Goal: Task Accomplishment & Management: Manage account settings

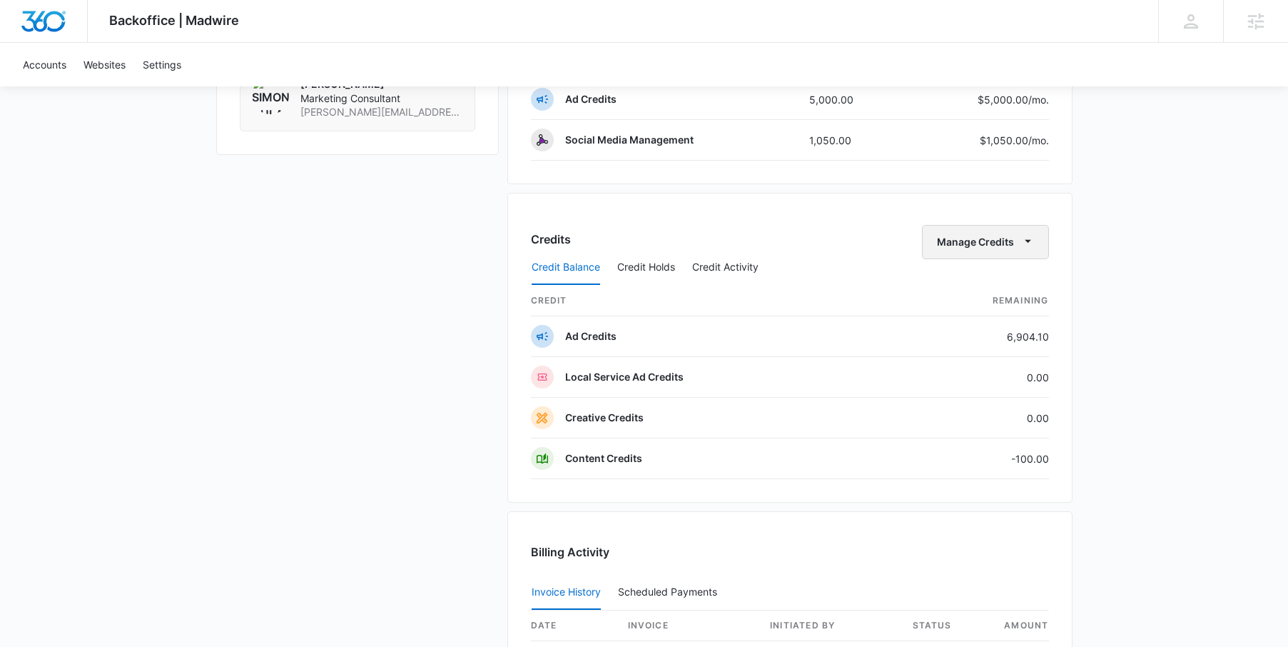
click at [1021, 244] on icon "button" at bounding box center [1027, 240] width 15 height 15
click at [1004, 284] on div "Transfer Credits" at bounding box center [977, 288] width 75 height 10
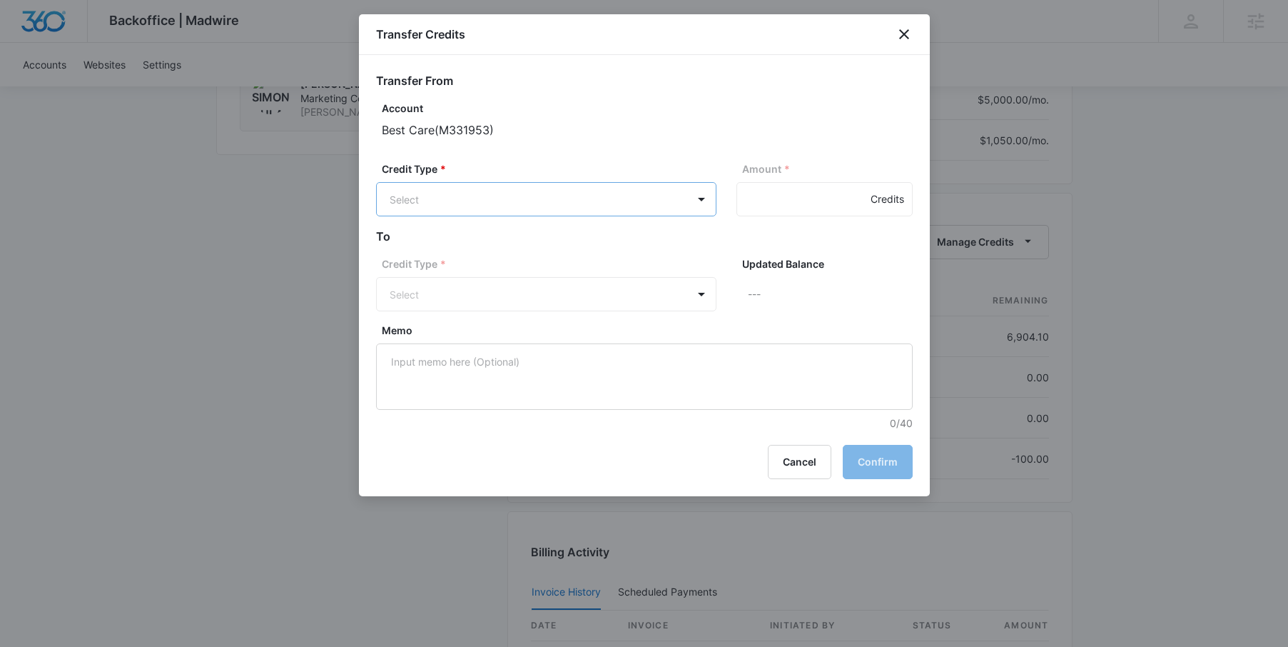
click at [586, 255] on div "Ad Credits (6904.10 Credits)" at bounding box center [544, 253] width 303 height 23
click at [792, 198] on input "Amount *" at bounding box center [824, 199] width 176 height 34
type input "100"
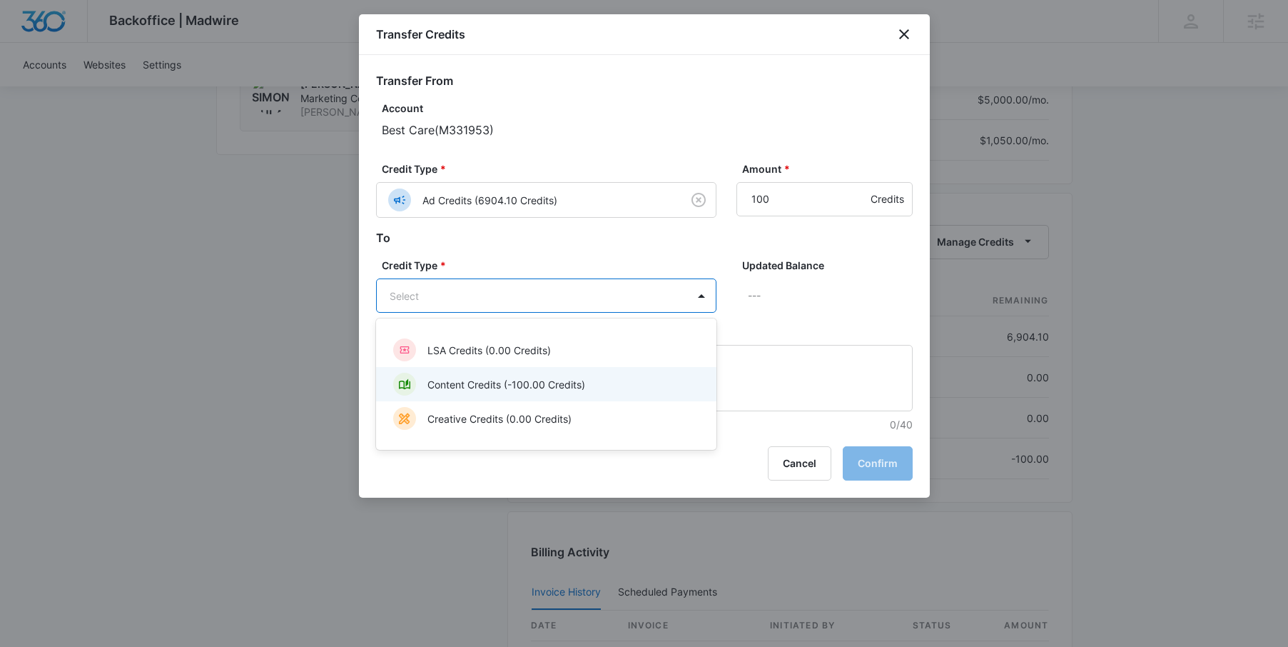
click at [475, 382] on p "Content Credits (-100.00 Credits)" at bounding box center [506, 384] width 158 height 15
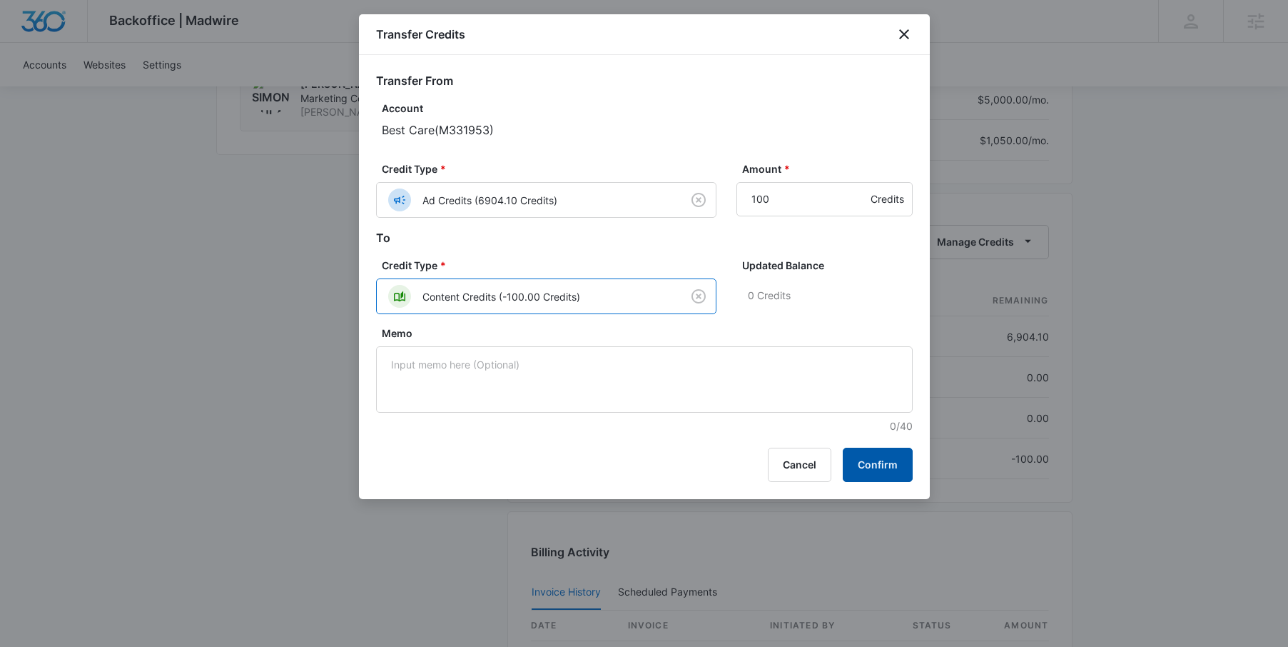
click at [873, 463] on button "Confirm" at bounding box center [878, 464] width 70 height 34
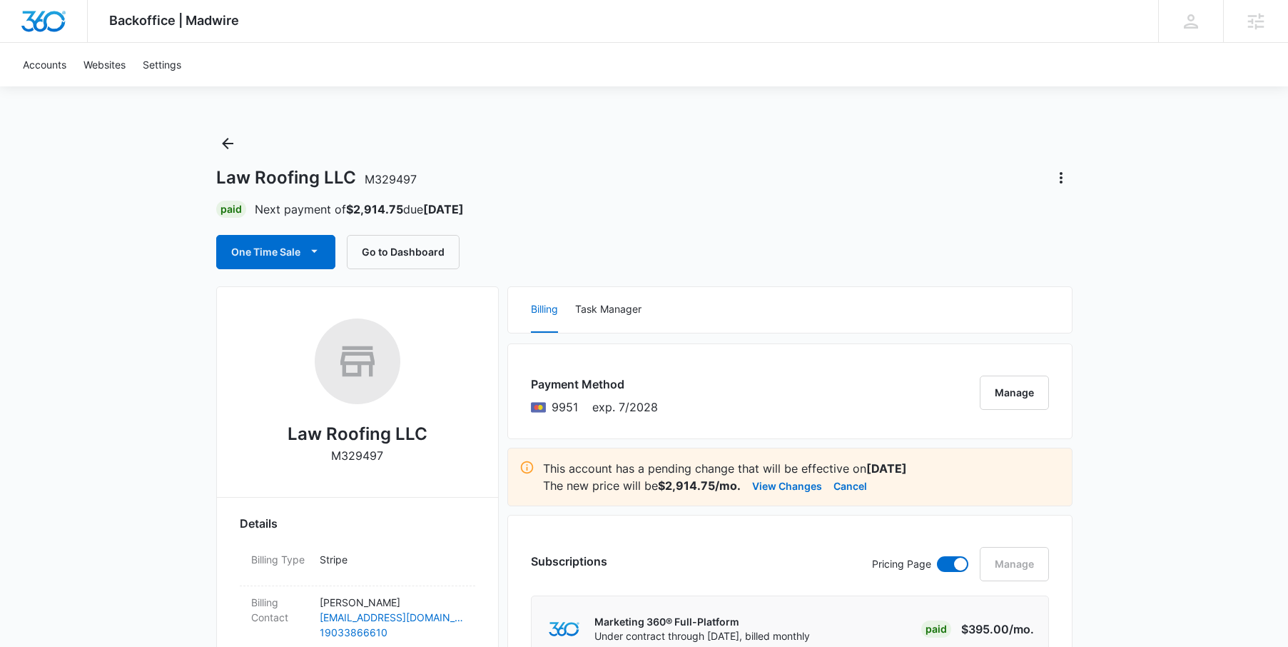
click at [387, 452] on div "Law Roofing LLC M329497" at bounding box center [357, 396] width 235 height 156
drag, startPoint x: 387, startPoint y: 453, endPoint x: 329, endPoint y: 454, distance: 57.8
click at [329, 454] on div "Law Roofing LLC M329497" at bounding box center [357, 396] width 235 height 156
copy div "Law Roofing LLC"
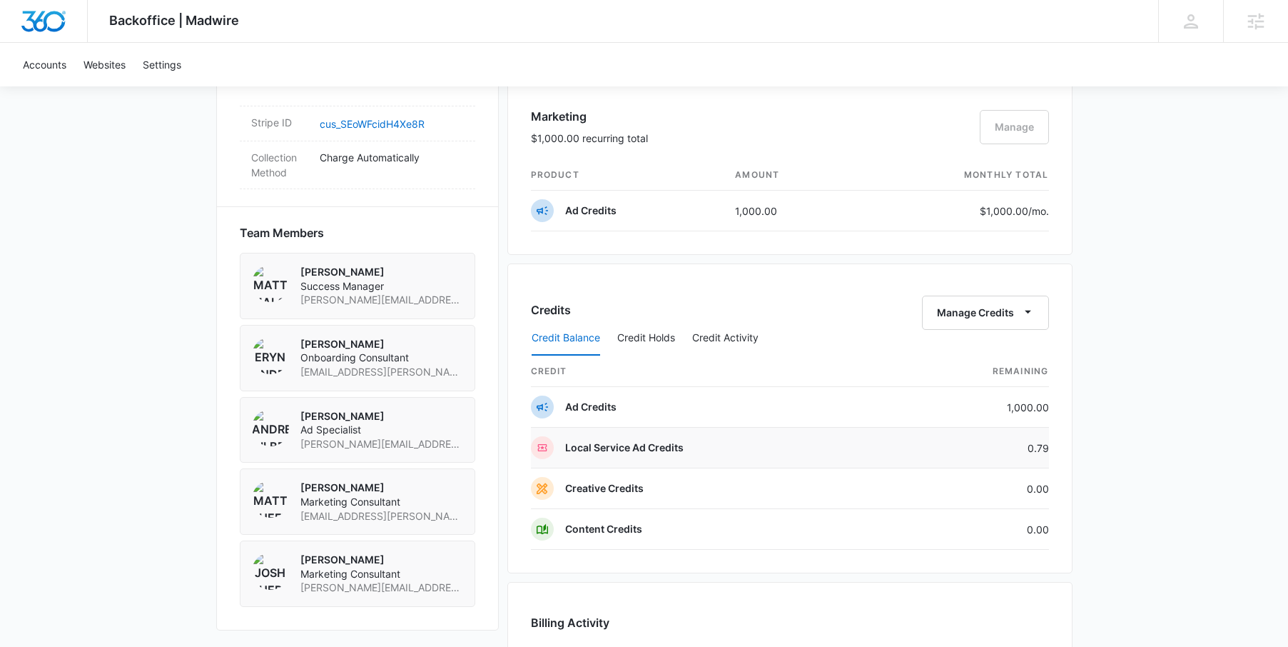
scroll to position [877, 0]
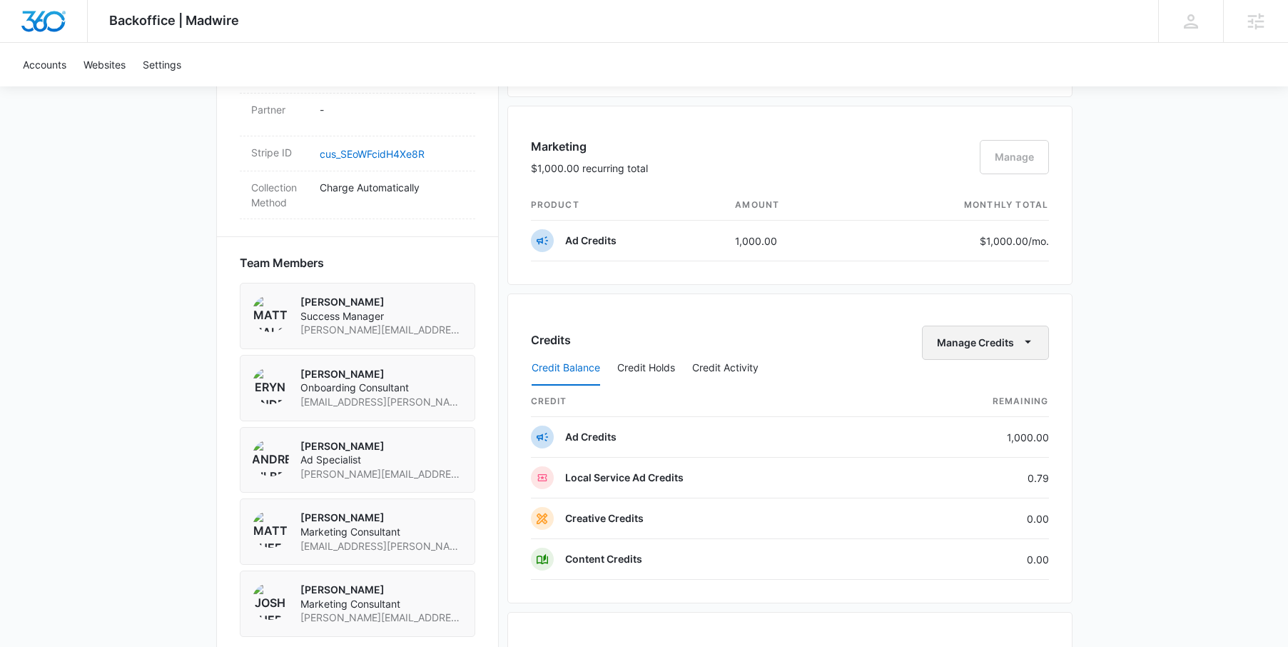
click at [995, 341] on button "Manage Credits" at bounding box center [985, 342] width 127 height 34
click at [965, 385] on div "Transfer Credits" at bounding box center [977, 388] width 75 height 10
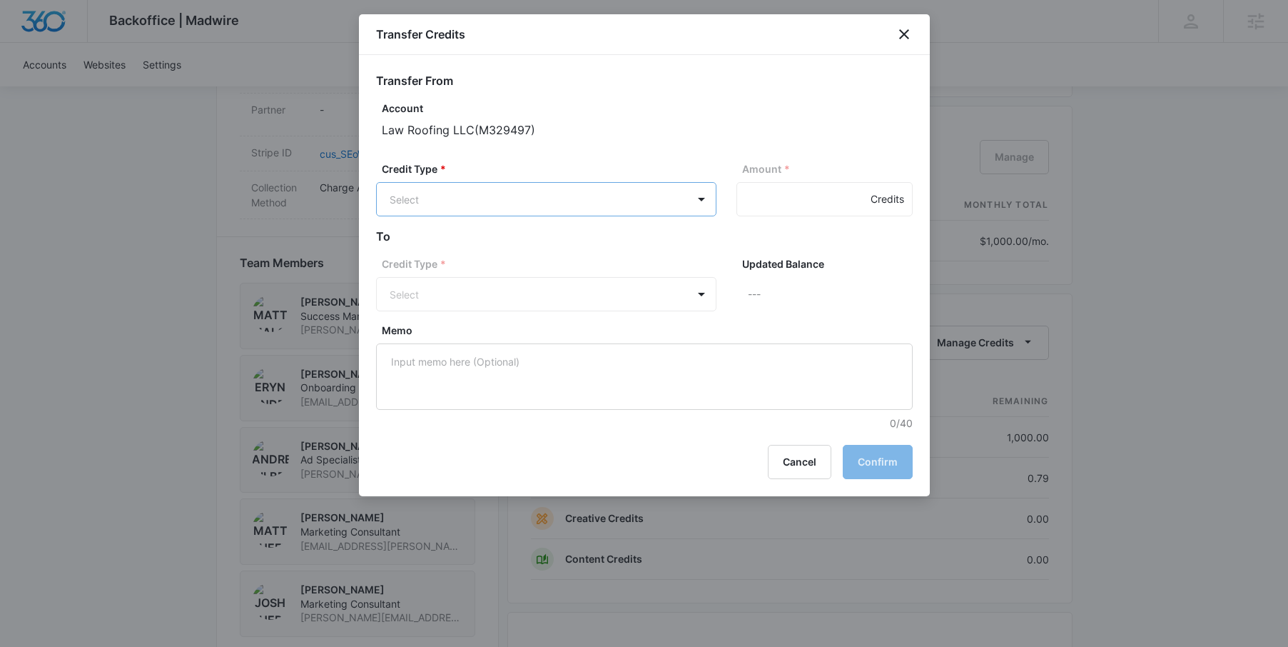
click at [646, 196] on body "Backoffice | Madwire Apps Settings Matt Malone matt.malone@madwire.com My Profi…" at bounding box center [644, 118] width 1288 height 1990
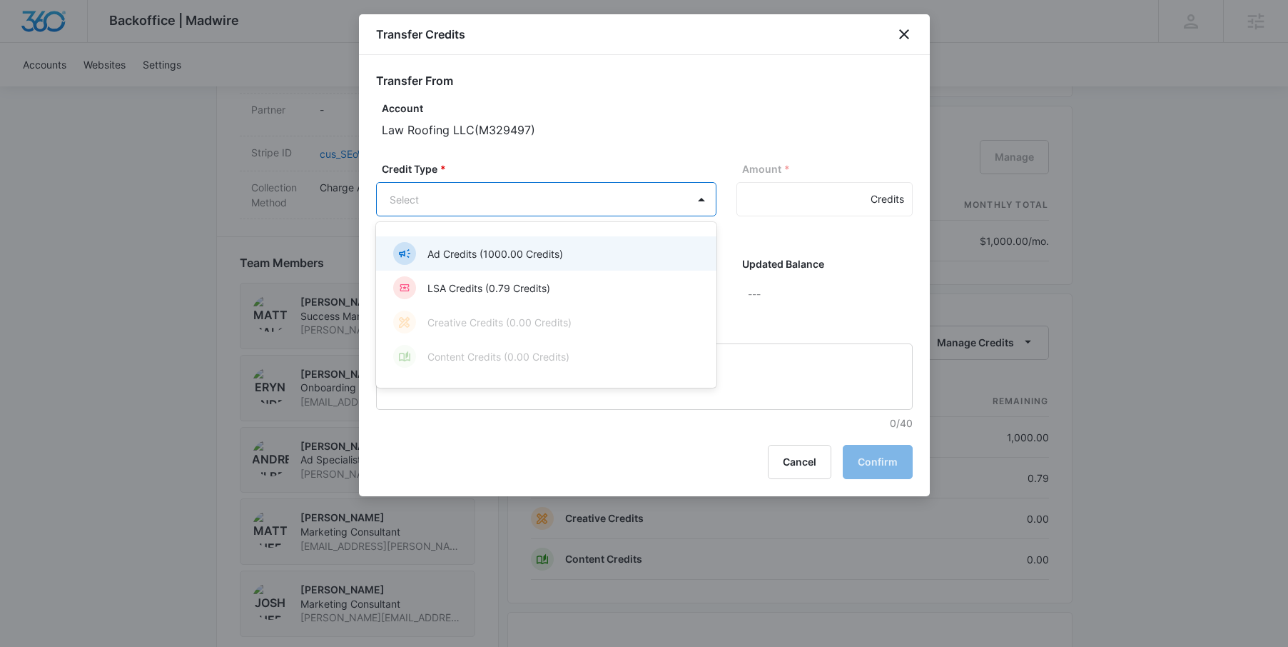
click at [562, 253] on div "Ad Credits (1000.00 Credits)" at bounding box center [544, 253] width 303 height 23
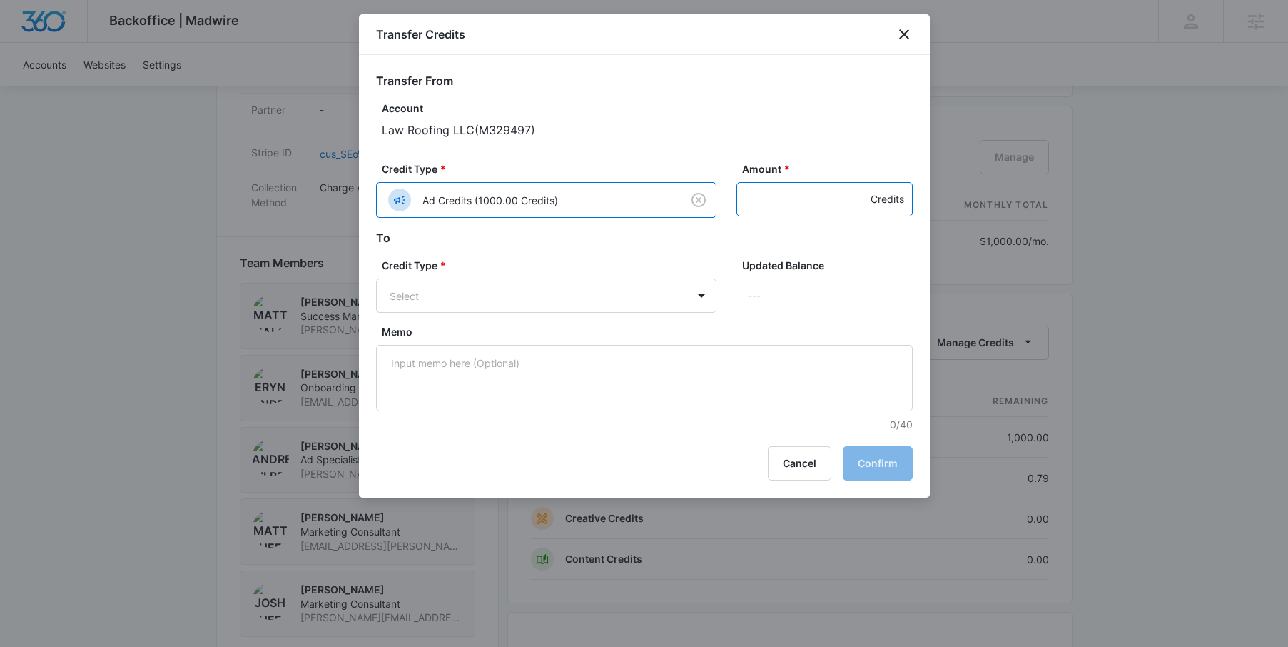
click at [769, 198] on input "Amount *" at bounding box center [824, 199] width 176 height 34
type input "1000"
click at [587, 300] on body "Backoffice | Madwire Apps Settings Matt Malone matt.malone@madwire.com My Profi…" at bounding box center [644, 118] width 1288 height 1990
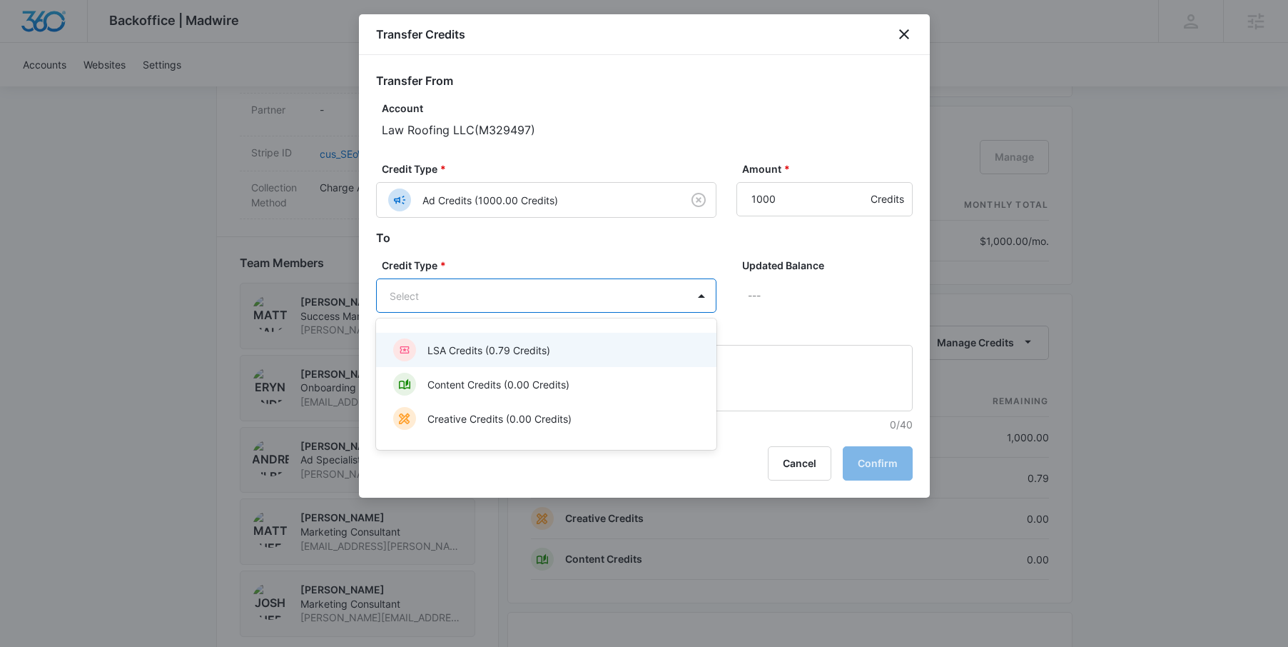
click at [524, 351] on p "LSA Credits (0.79 Credits)" at bounding box center [488, 350] width 123 height 15
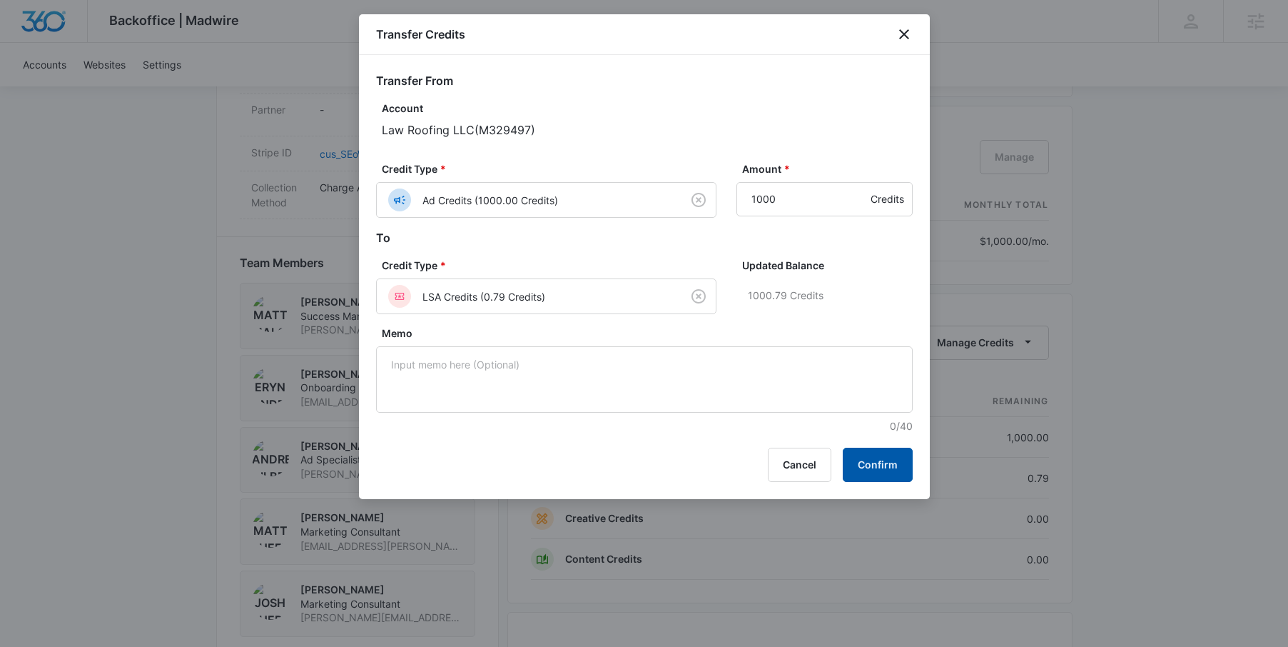
click at [884, 457] on button "Confirm" at bounding box center [878, 464] width 70 height 34
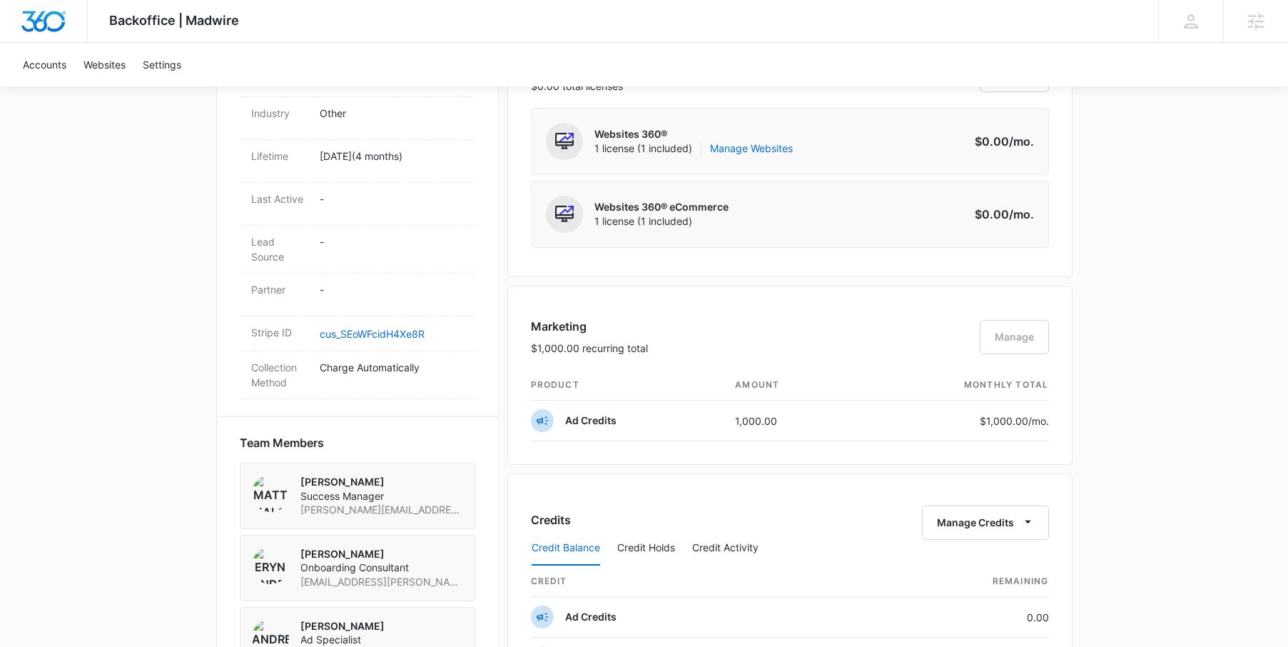
scroll to position [764, 0]
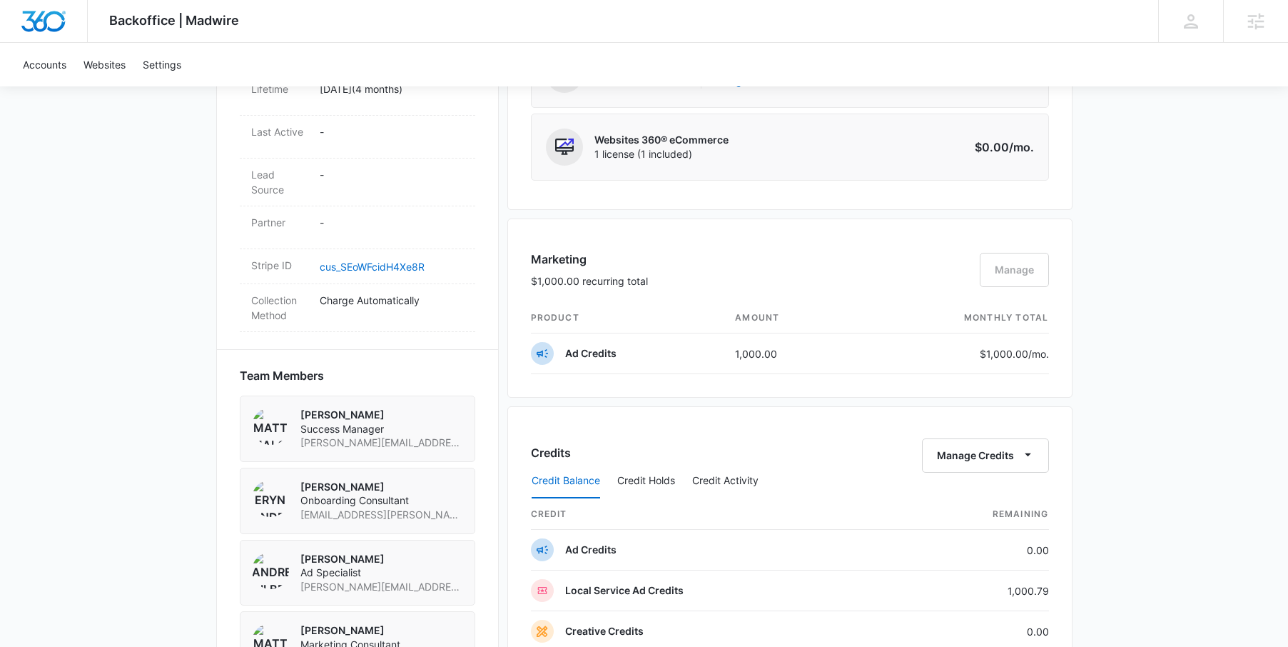
click at [1022, 268] on div "Marketing $1,000.00 recurring total Manage" at bounding box center [790, 276] width 518 height 52
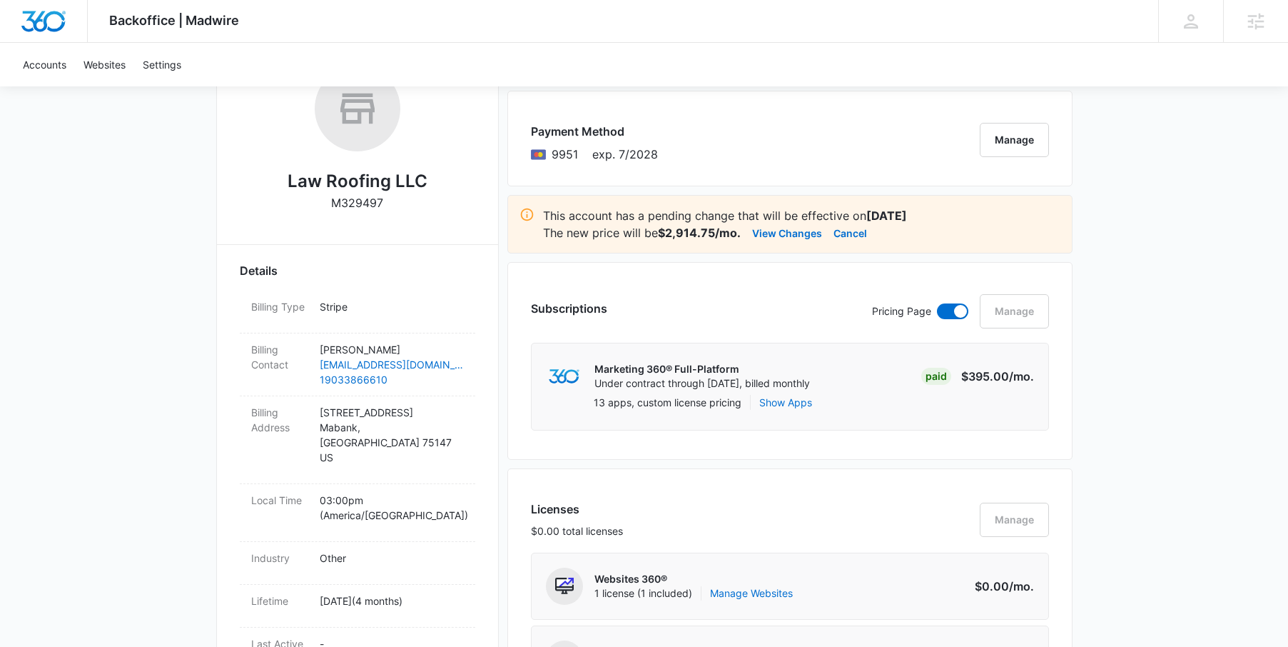
scroll to position [224, 0]
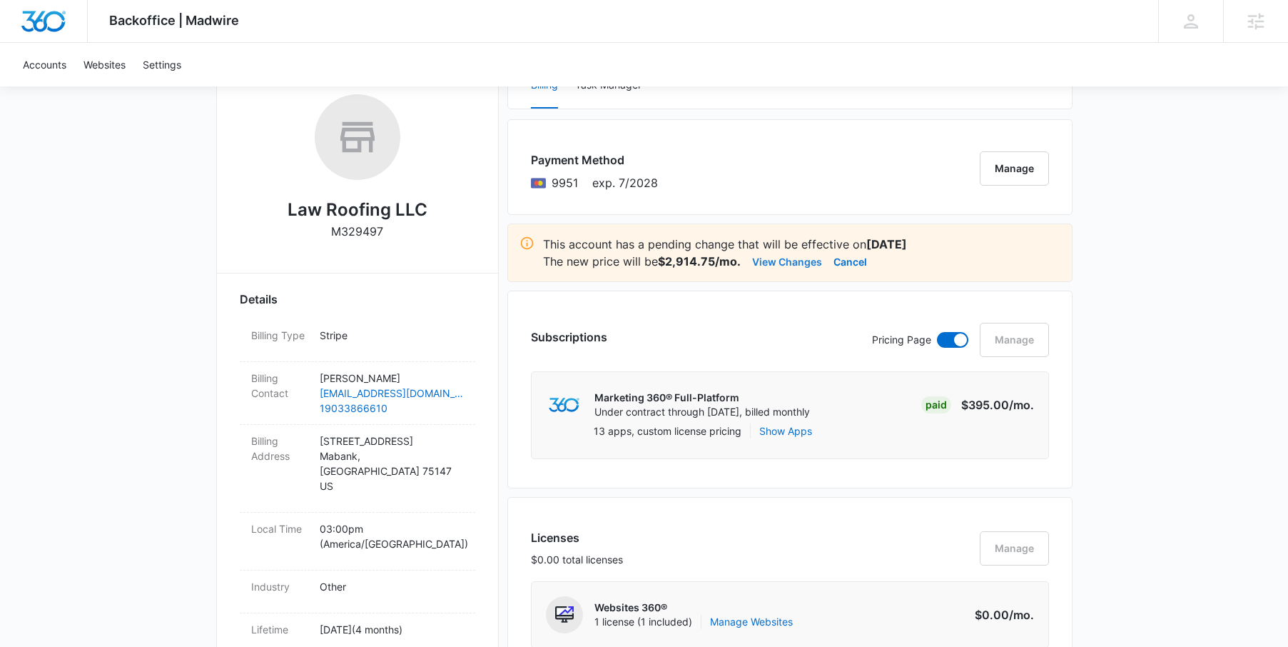
click at [801, 263] on button "View Changes" at bounding box center [787, 261] width 70 height 17
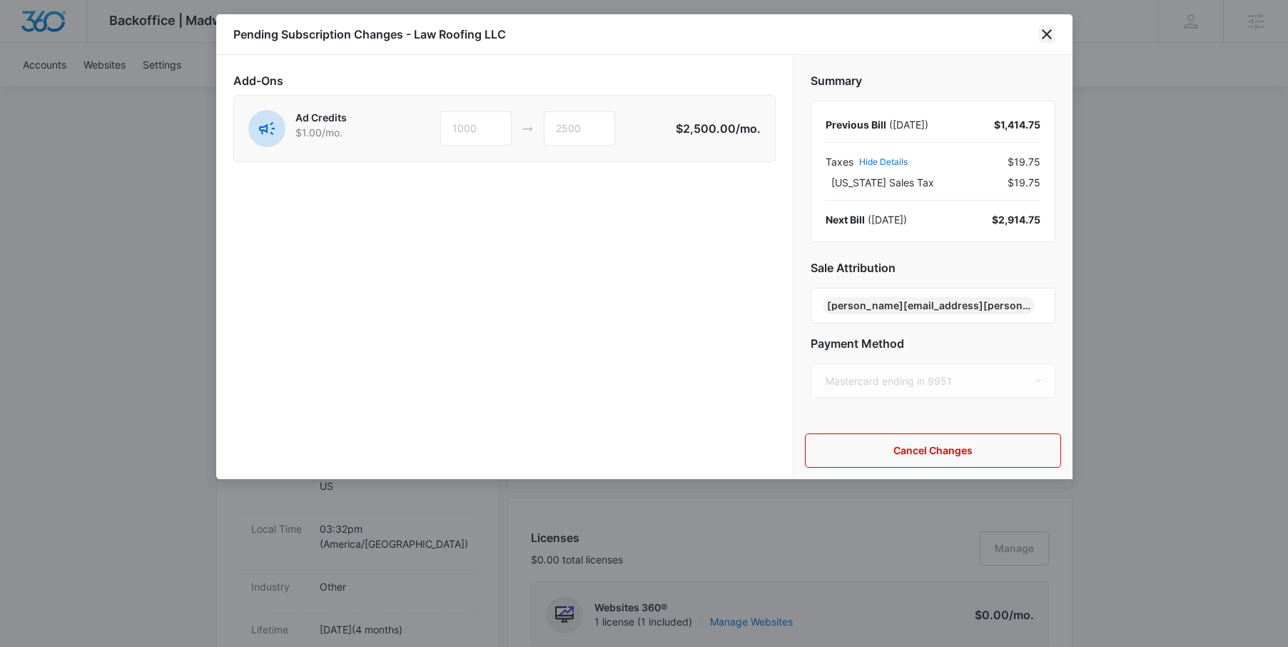
click at [1045, 34] on icon "close" at bounding box center [1046, 34] width 17 height 17
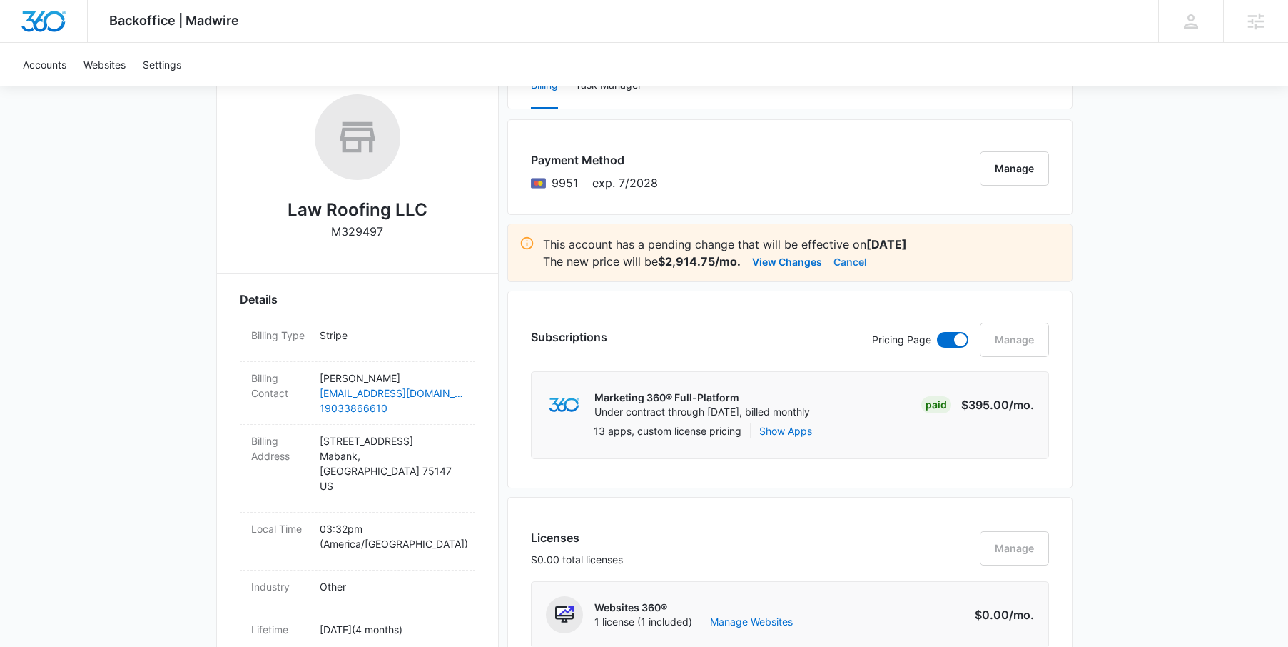
click at [851, 261] on button "Cancel" at bounding box center [850, 261] width 34 height 17
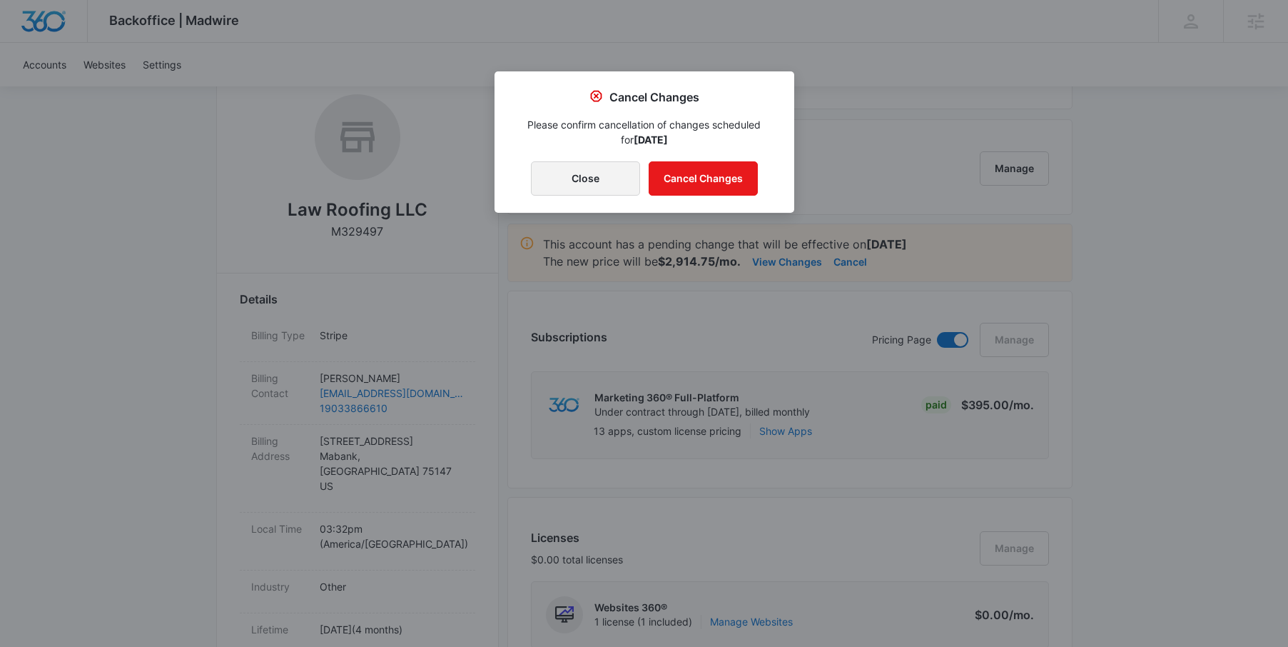
click at [589, 186] on button "Close" at bounding box center [585, 178] width 109 height 34
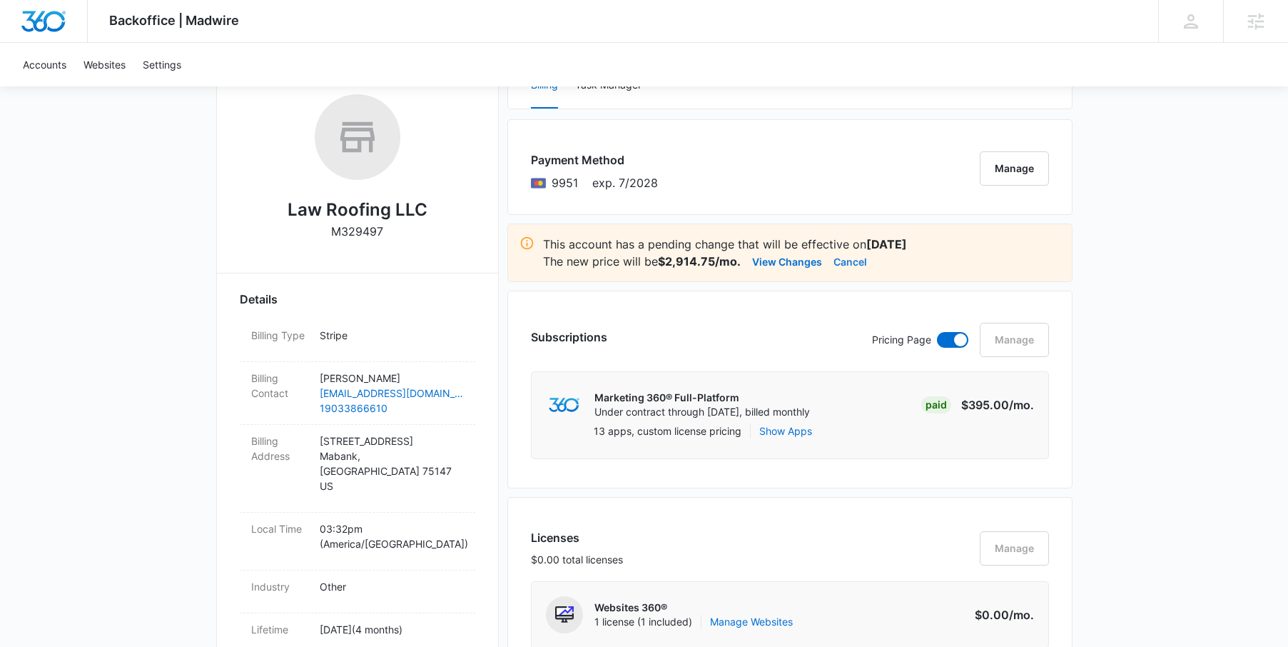
click at [856, 263] on button "Cancel" at bounding box center [850, 261] width 34 height 17
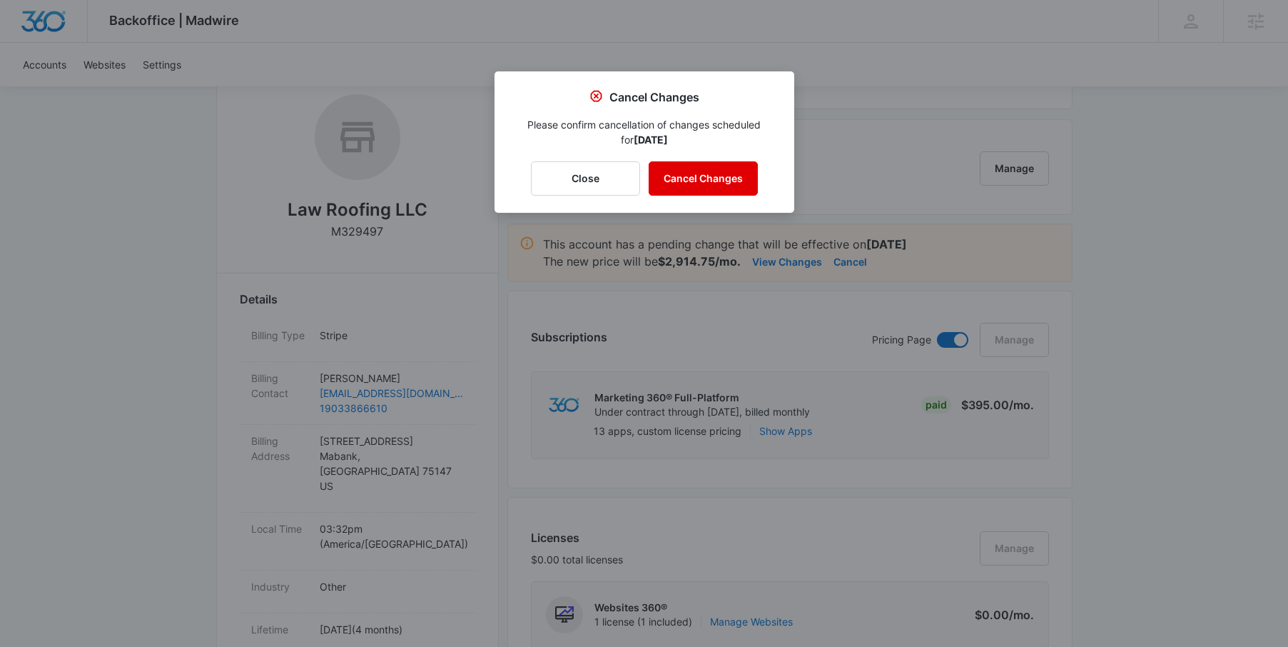
click at [683, 185] on button "Cancel Changes" at bounding box center [703, 178] width 109 height 34
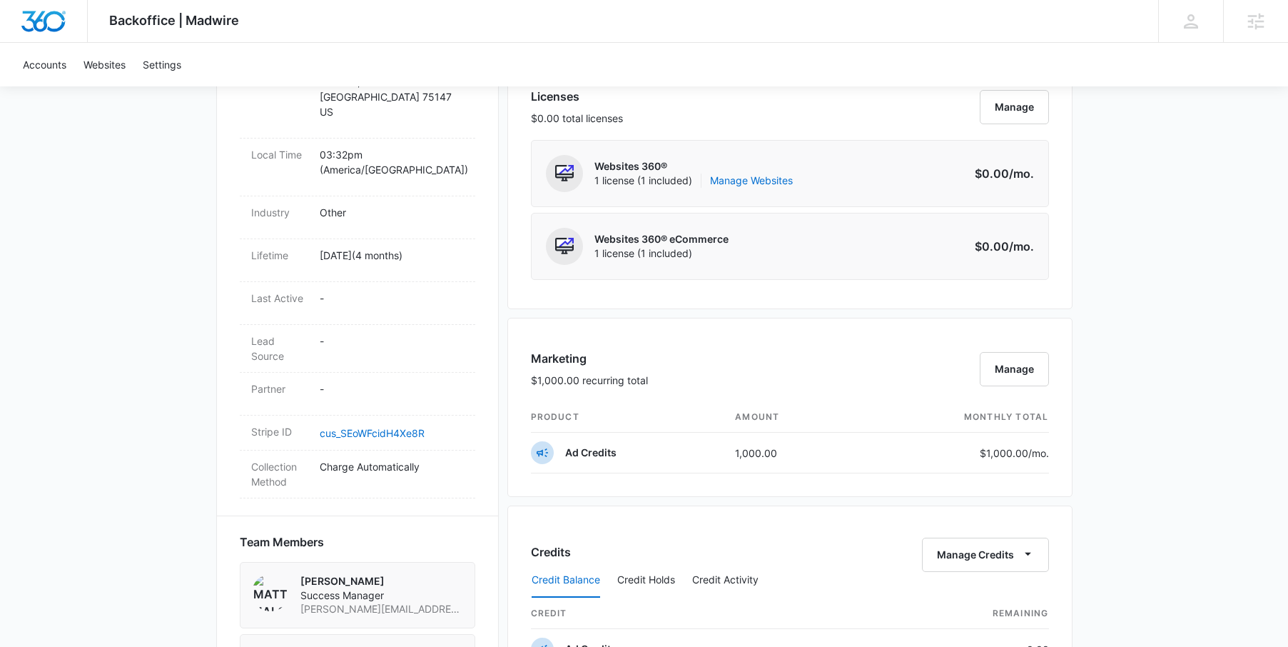
scroll to position [724, 0]
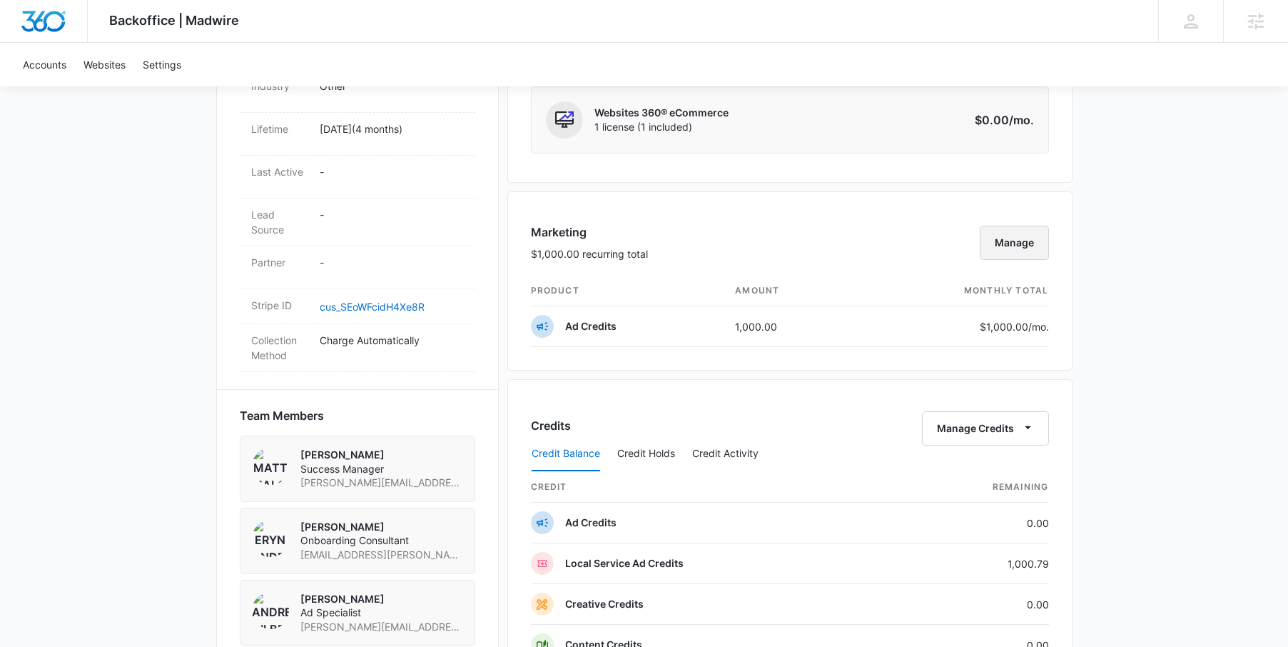
click at [1007, 238] on button "Manage" at bounding box center [1014, 242] width 69 height 34
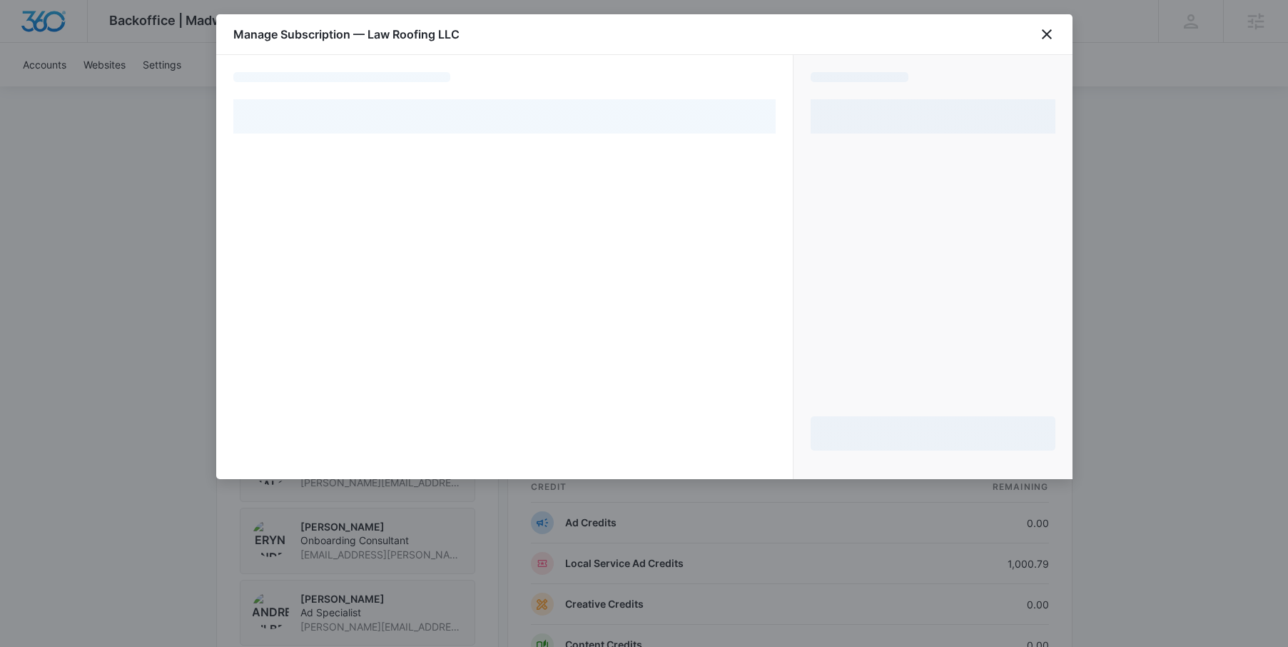
select select "pm_1S6f07A4n8RTgNjU5FSEi710"
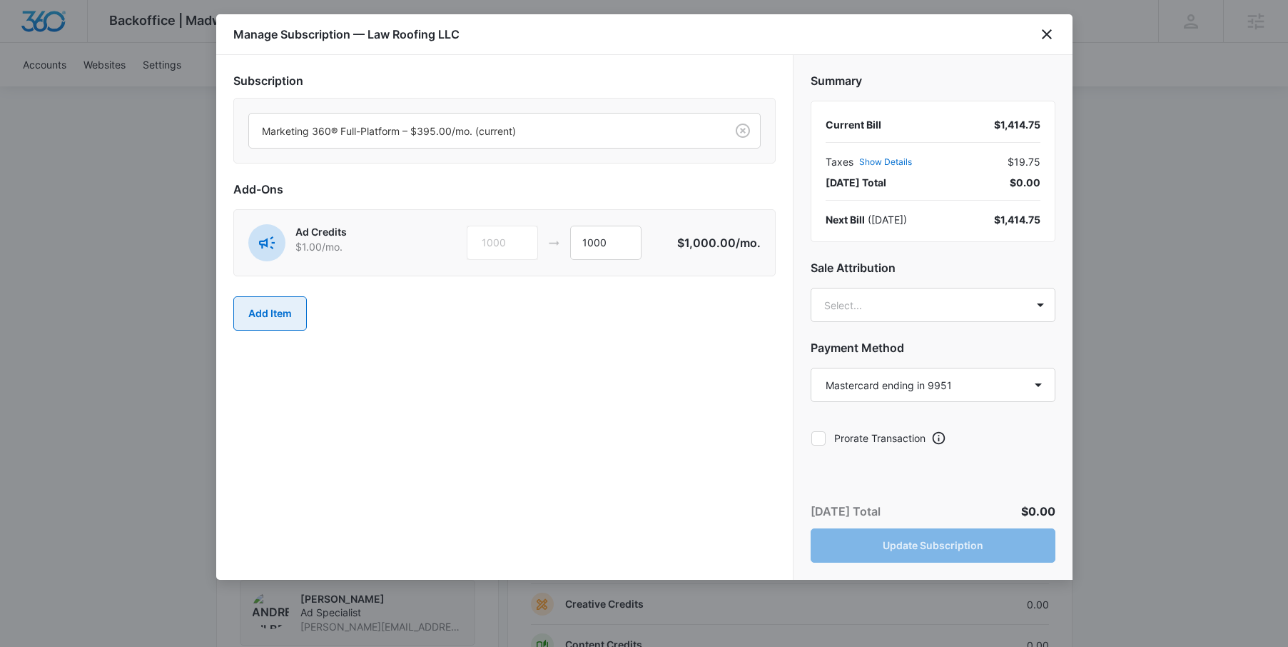
click at [290, 315] on button "Add Item" at bounding box center [269, 313] width 73 height 34
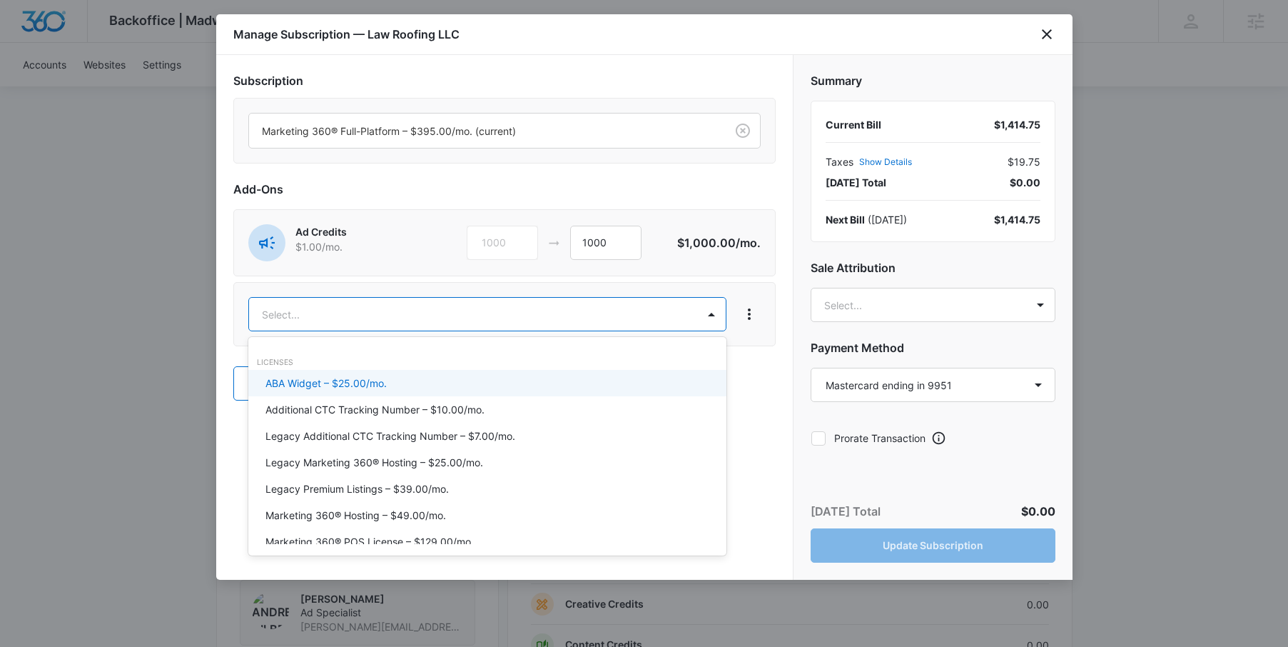
click at [345, 318] on body "Backoffice | Madwire Apps Settings Matt Malone matt.malone@madwire.com My Profi…" at bounding box center [644, 237] width 1288 height 1923
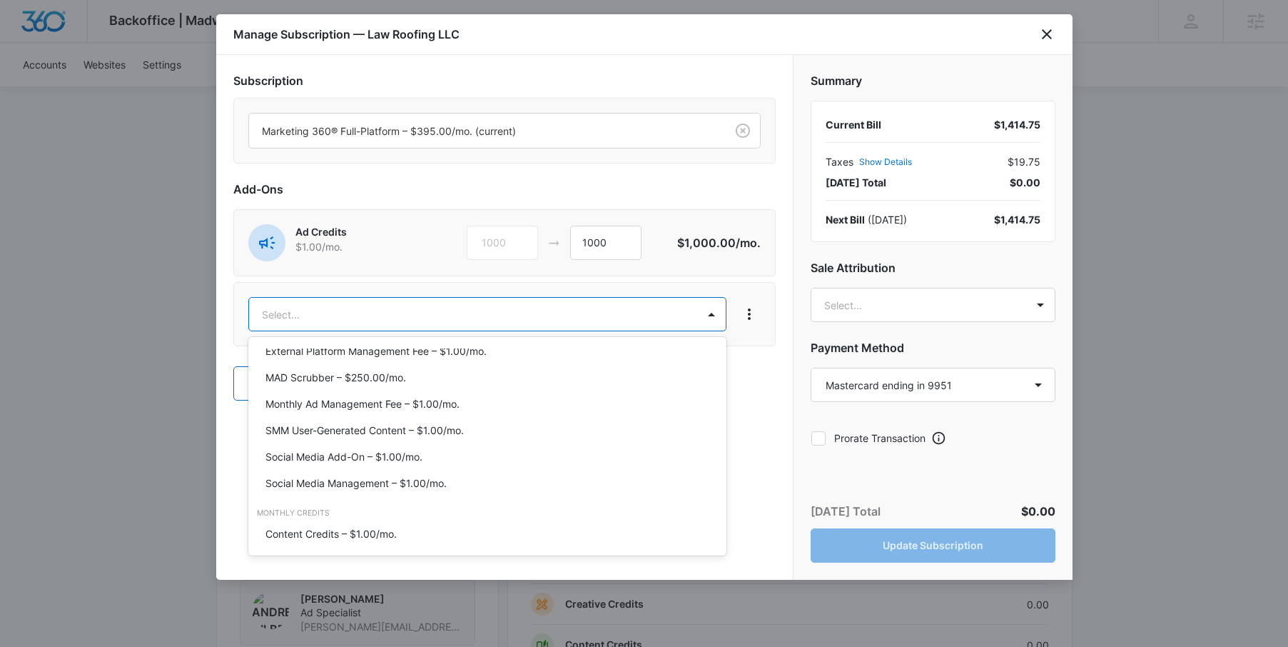
scroll to position [570, 0]
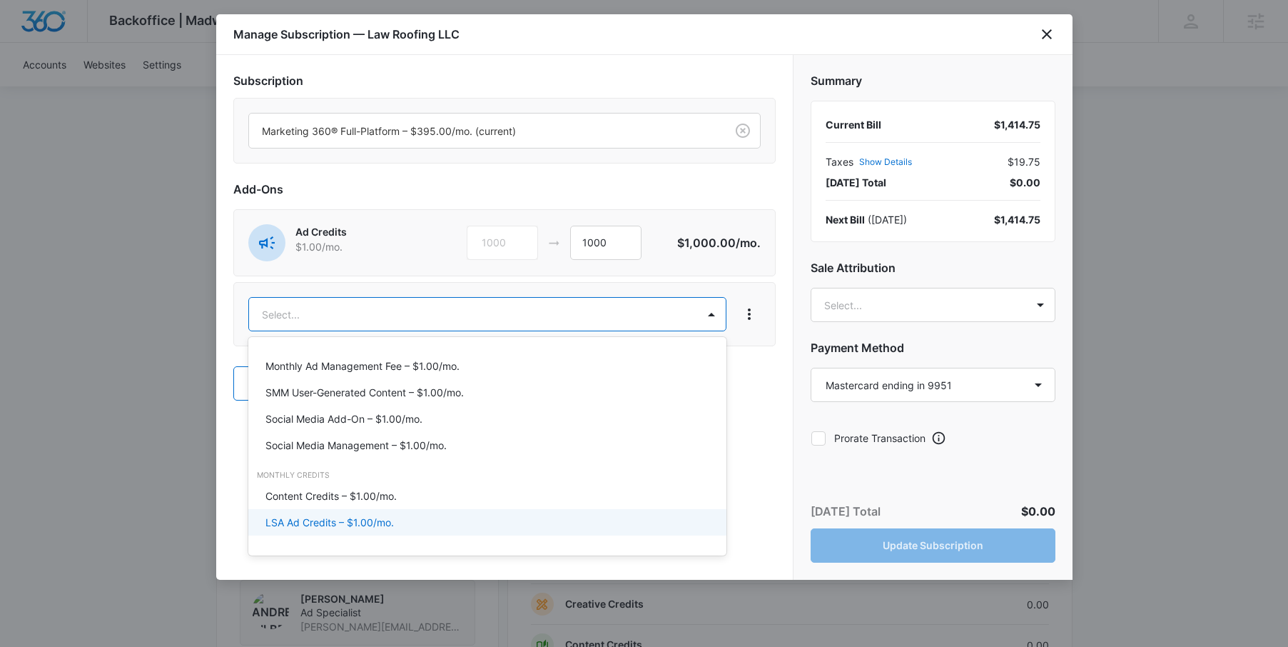
click at [337, 521] on p "LSA Ad Credits – $1.00/mo." at bounding box center [329, 521] width 128 height 15
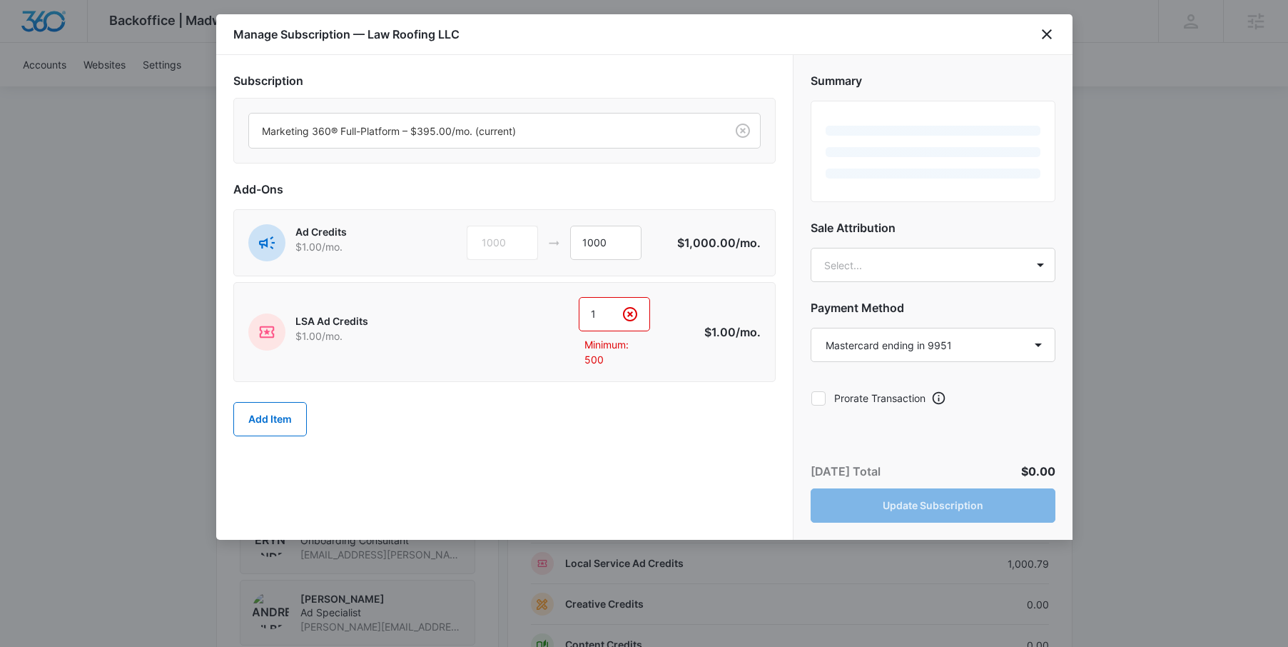
click at [611, 313] on input "1" at bounding box center [614, 314] width 71 height 34
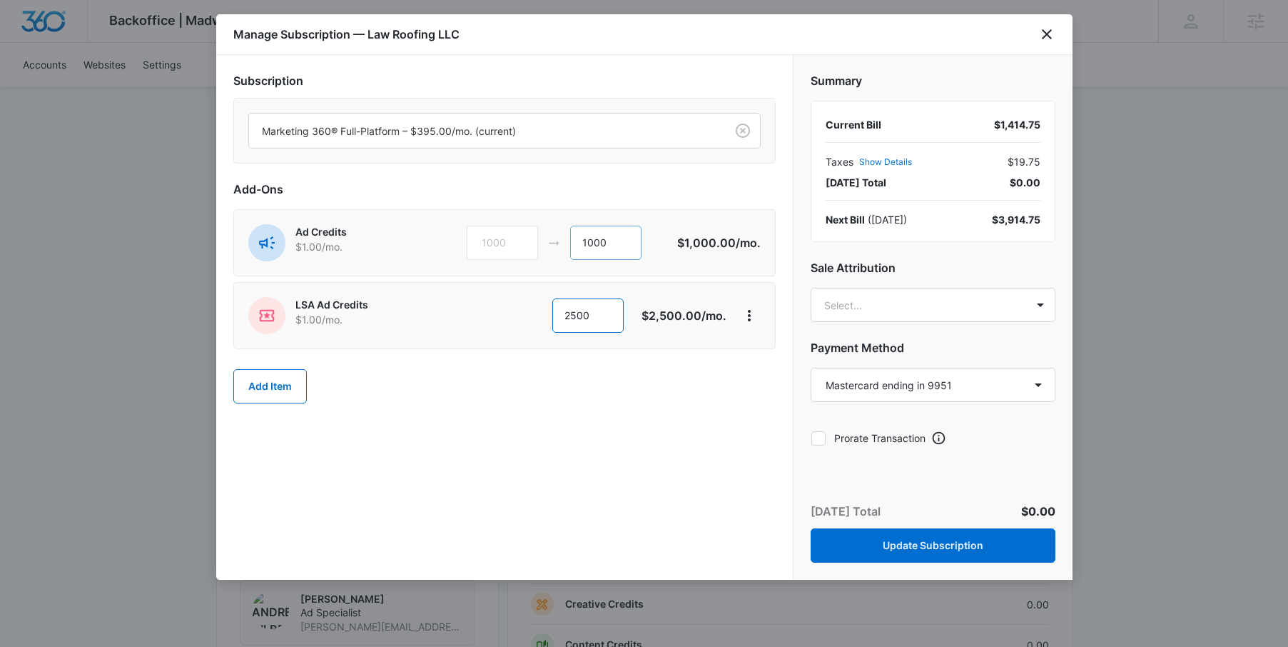
type input "2500"
click at [600, 244] on input "1000" at bounding box center [605, 242] width 71 height 34
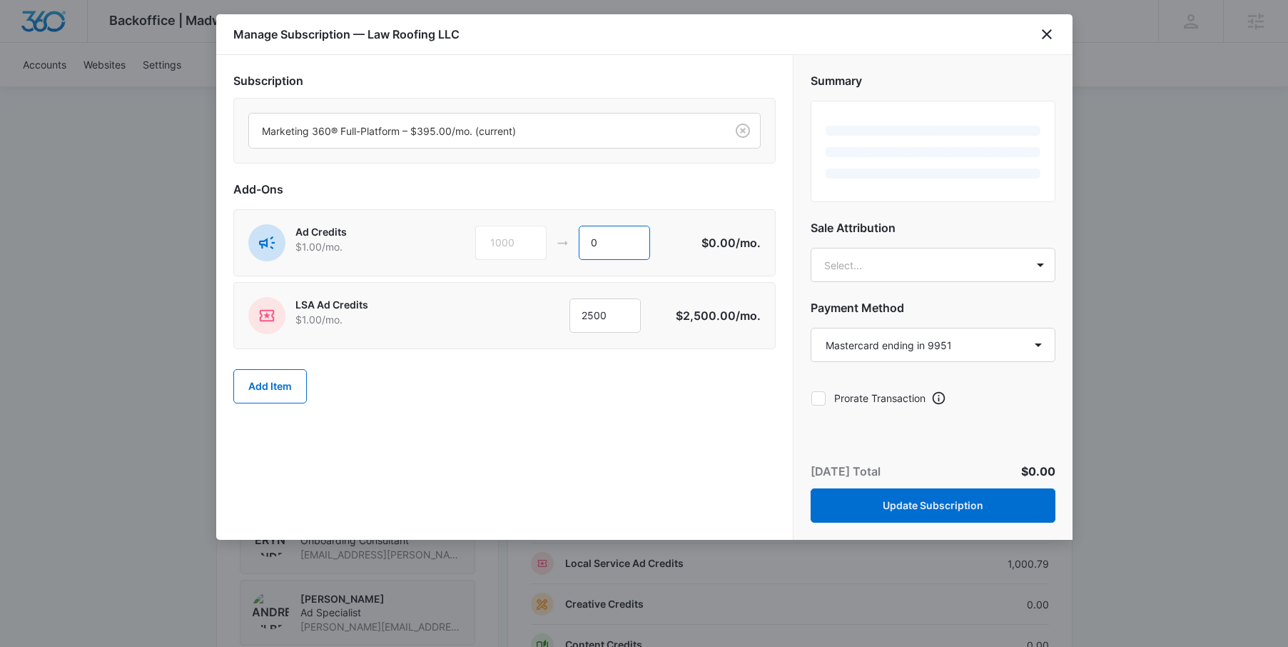
type input "0"
click at [649, 381] on div "Add Item" at bounding box center [504, 386] width 542 height 63
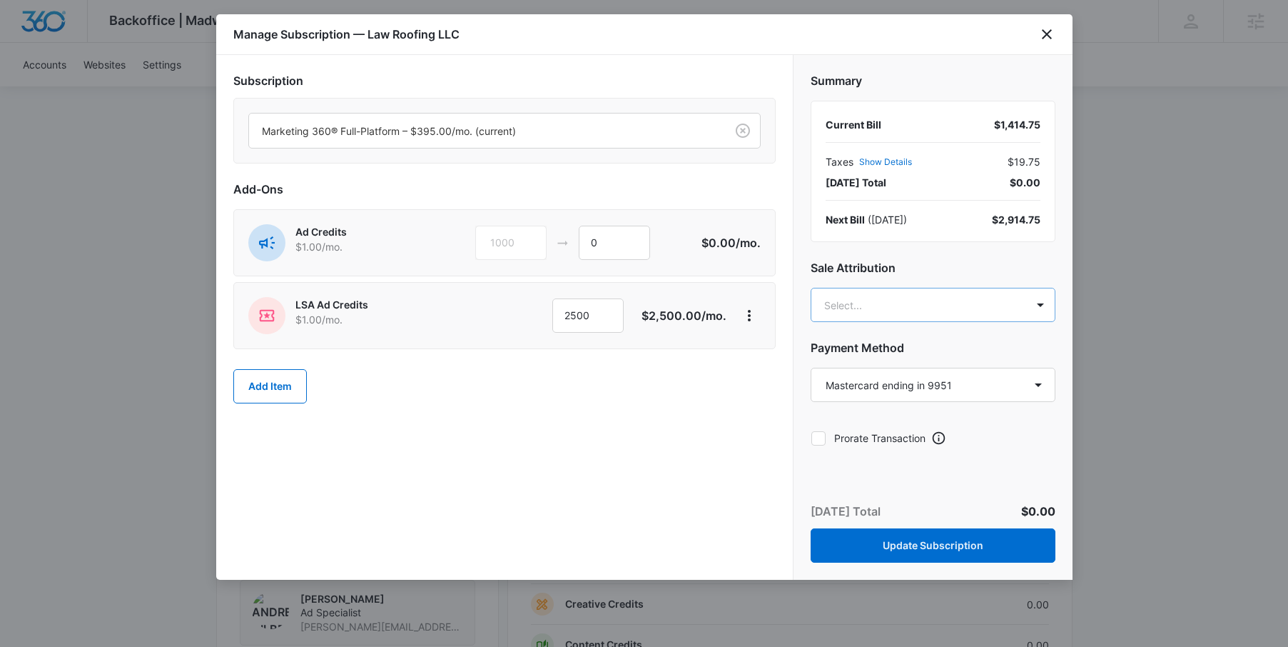
click at [876, 311] on body "Backoffice | Madwire Apps Settings Matt Malone matt.malone@madwire.com My Profi…" at bounding box center [644, 237] width 1288 height 1923
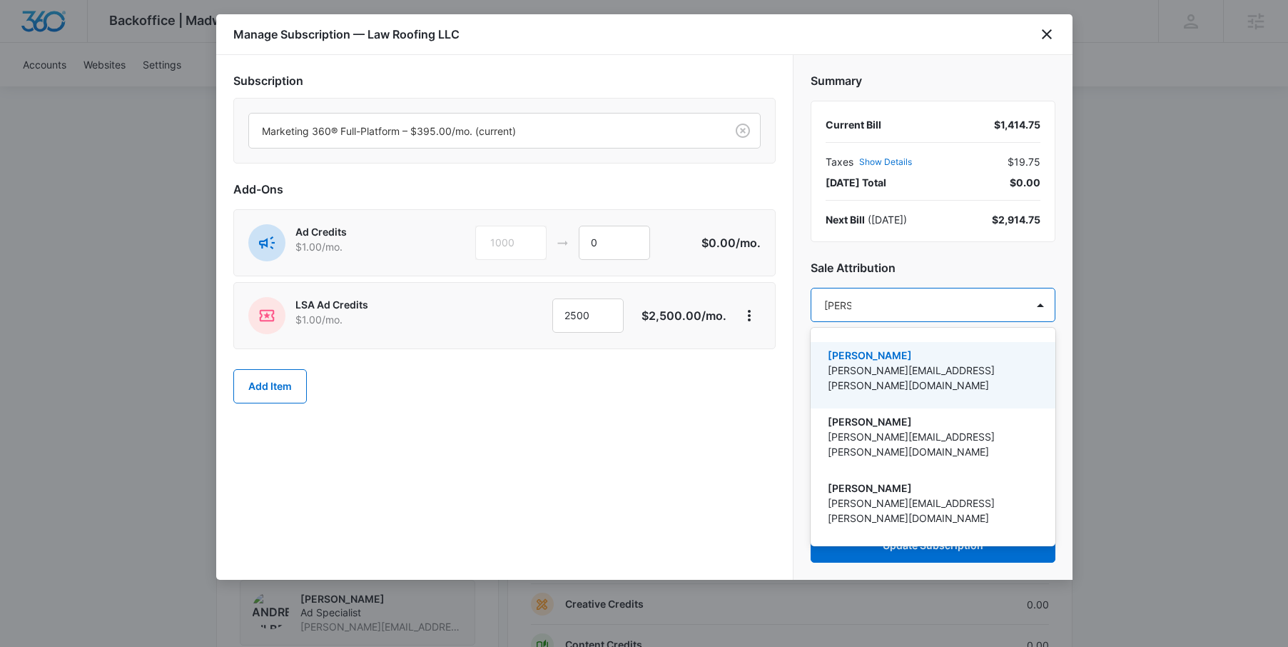
type input "matt ma"
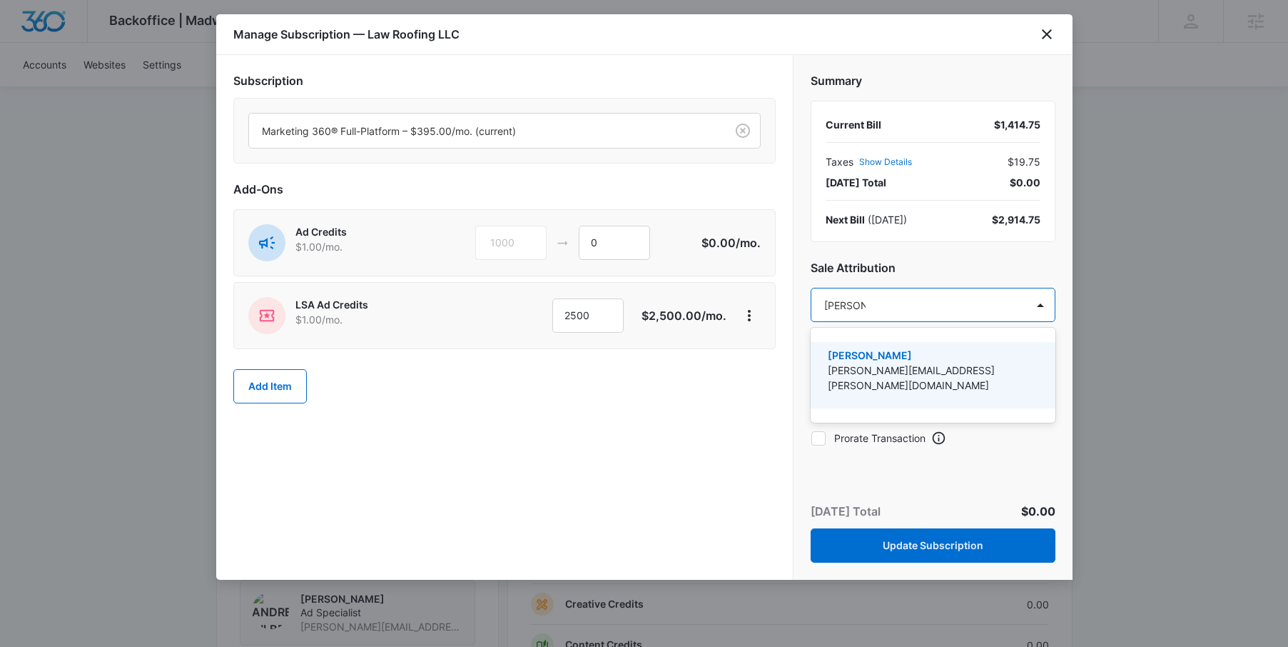
drag, startPoint x: 881, startPoint y: 368, endPoint x: 799, endPoint y: 384, distance: 83.6
click at [881, 368] on p "[PERSON_NAME][EMAIL_ADDRESS][PERSON_NAME][DOMAIN_NAME]" at bounding box center [932, 378] width 208 height 30
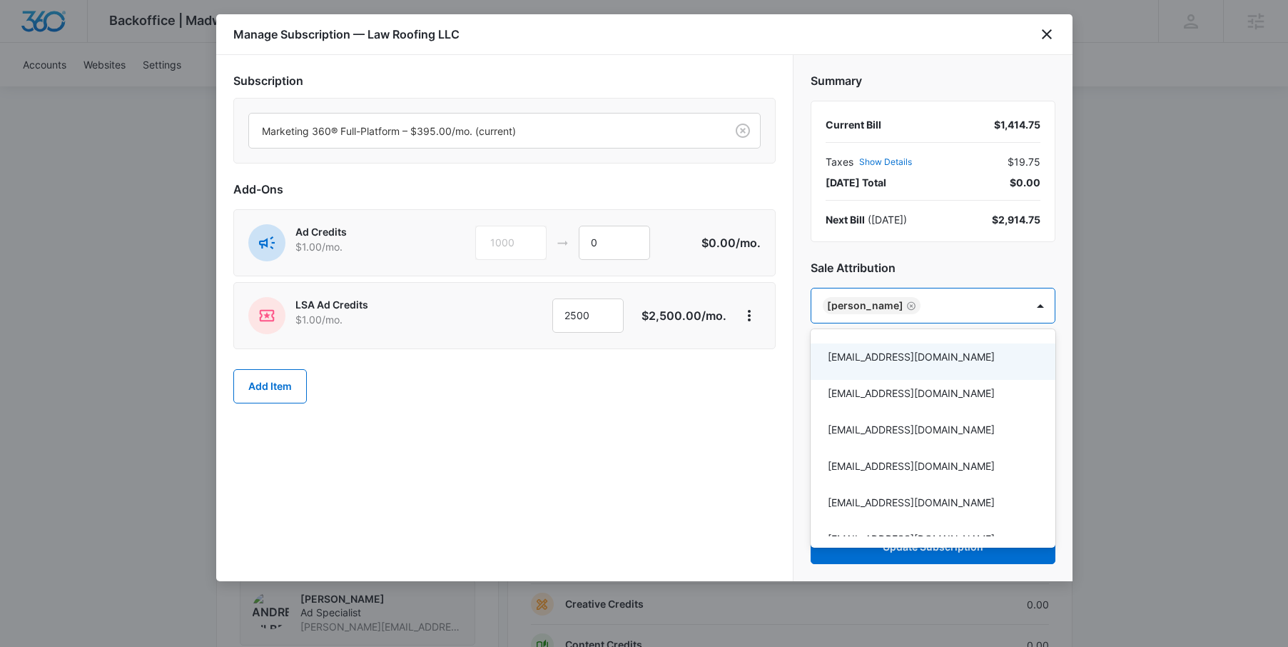
click at [727, 401] on div at bounding box center [644, 323] width 1288 height 647
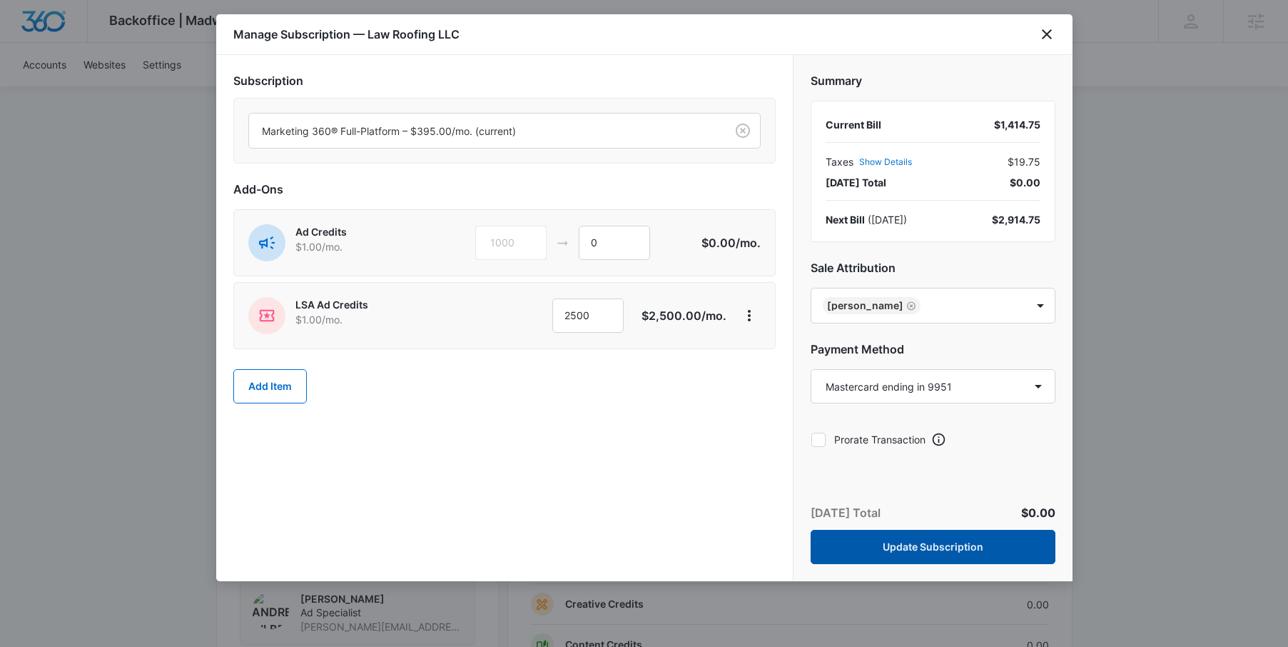
click at [901, 549] on button "Update Subscription" at bounding box center [933, 546] width 245 height 34
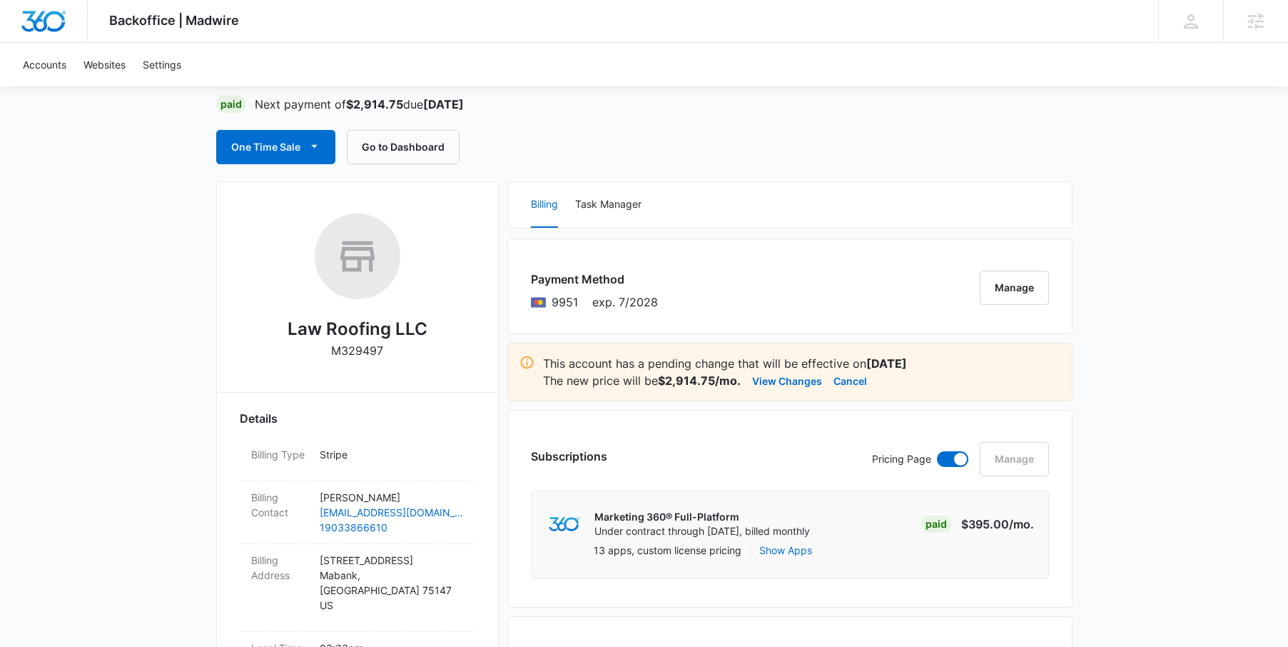
scroll to position [0, 0]
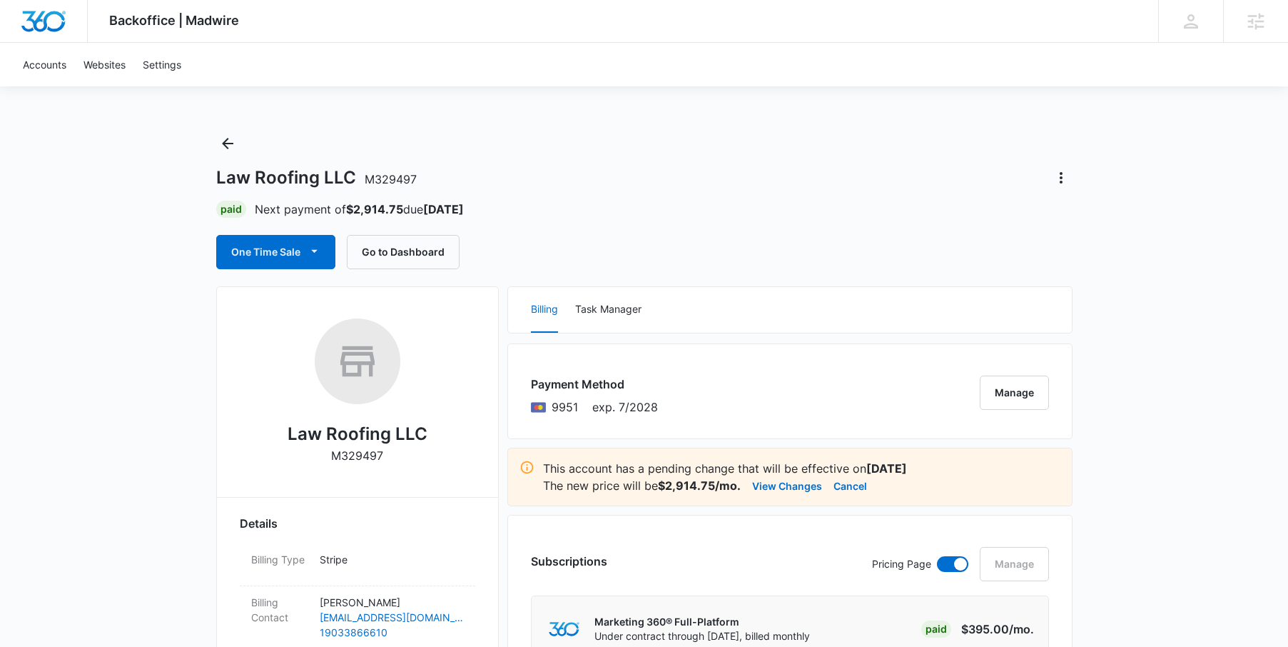
click at [382, 465] on div "Law Roofing LLC M329497" at bounding box center [357, 396] width 235 height 156
drag, startPoint x: 385, startPoint y: 457, endPoint x: 327, endPoint y: 453, distance: 57.9
click at [327, 453] on div "Law Roofing LLC M329497" at bounding box center [357, 396] width 235 height 156
copy p "M329497"
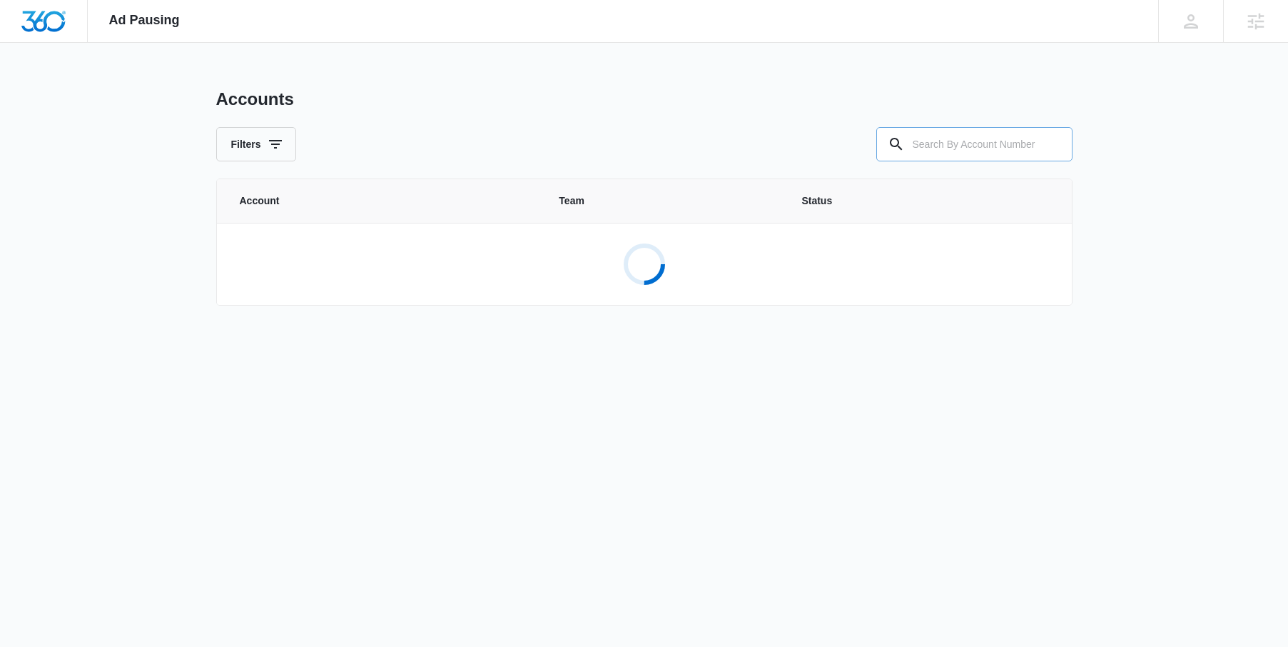
click at [934, 142] on input "text" at bounding box center [974, 144] width 196 height 34
paste input "M329497"
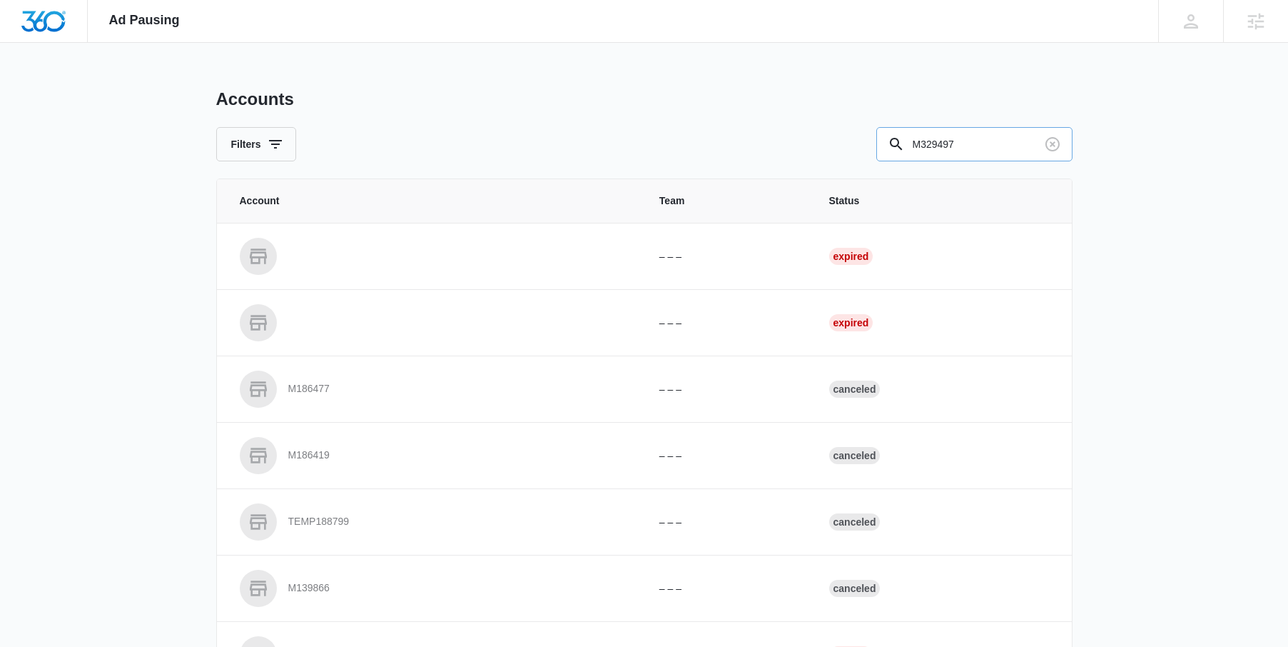
type input "M329497"
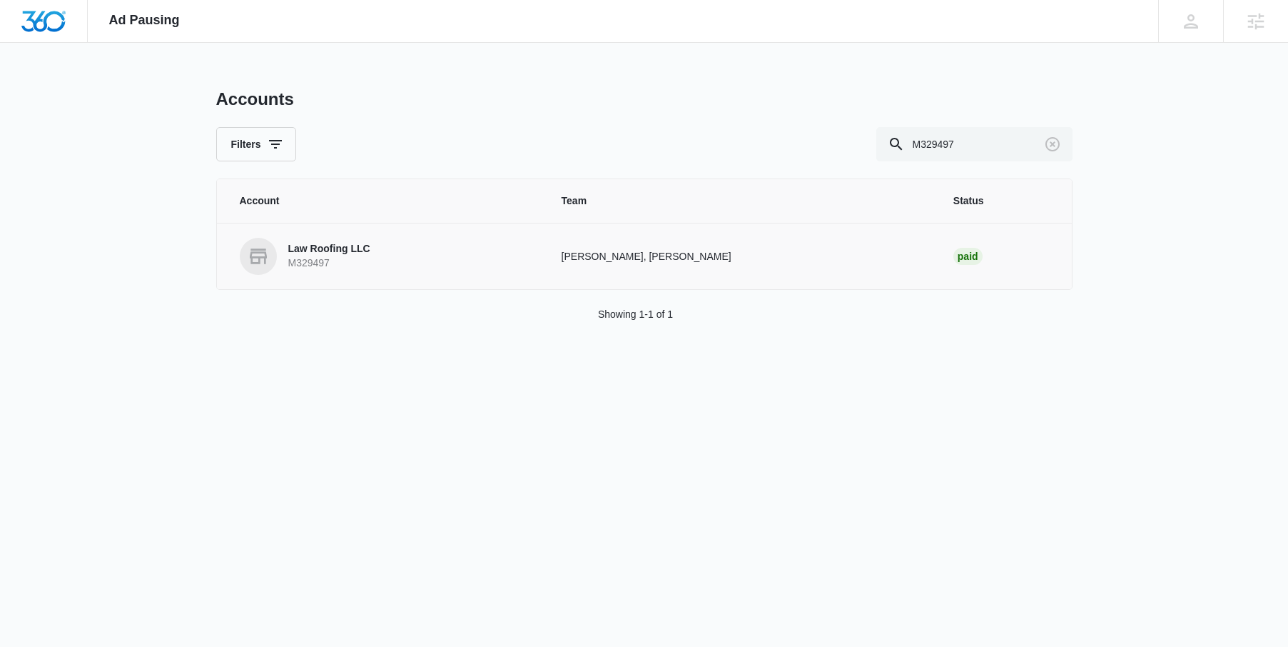
click at [338, 252] on p "Law Roofing LLC" at bounding box center [329, 249] width 82 height 14
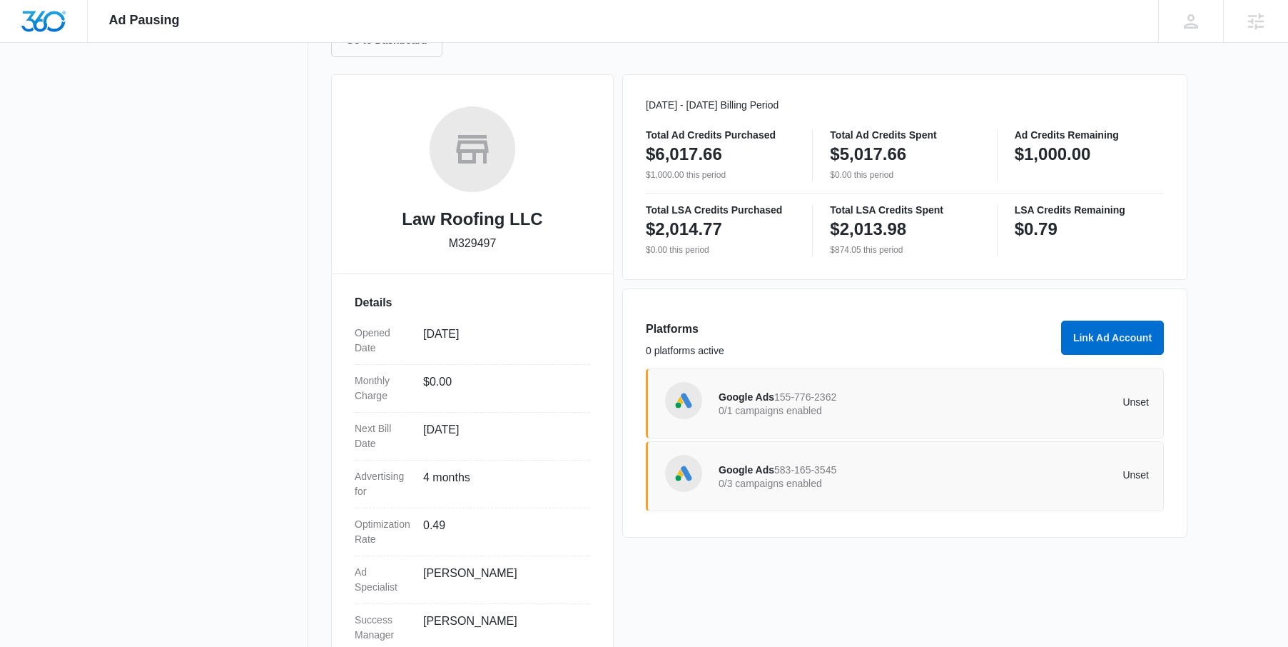
scroll to position [213, 0]
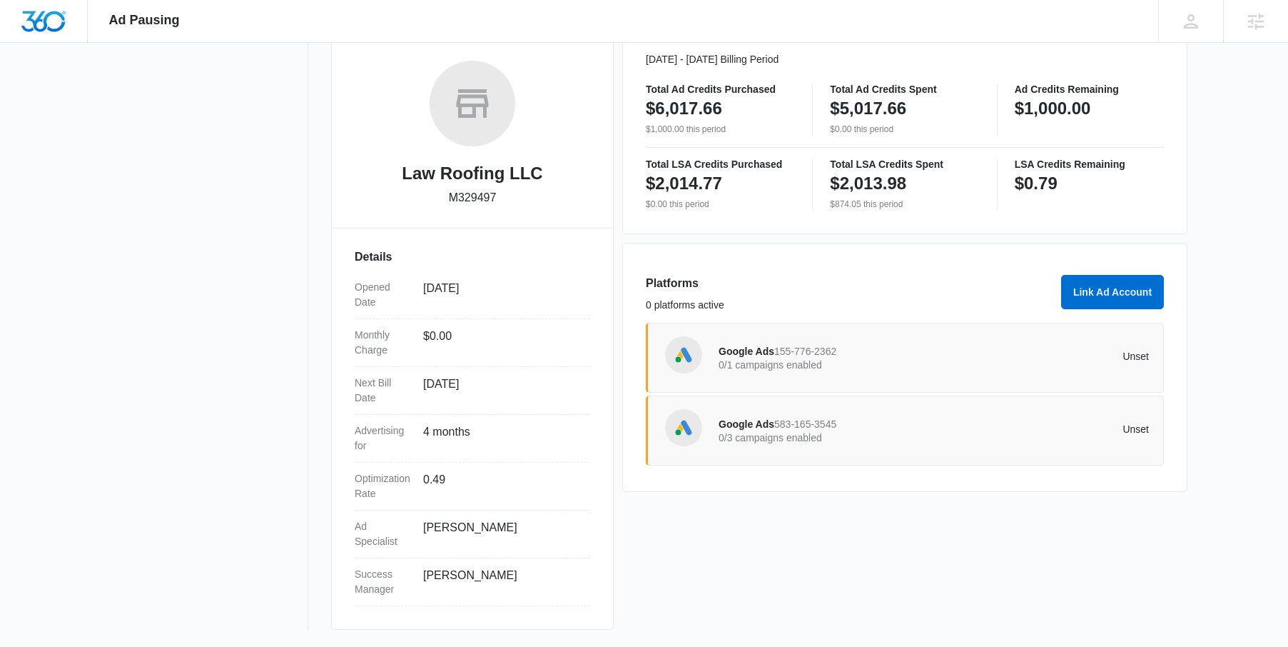
click at [816, 357] on span "155-776-2362" at bounding box center [805, 350] width 62 height 11
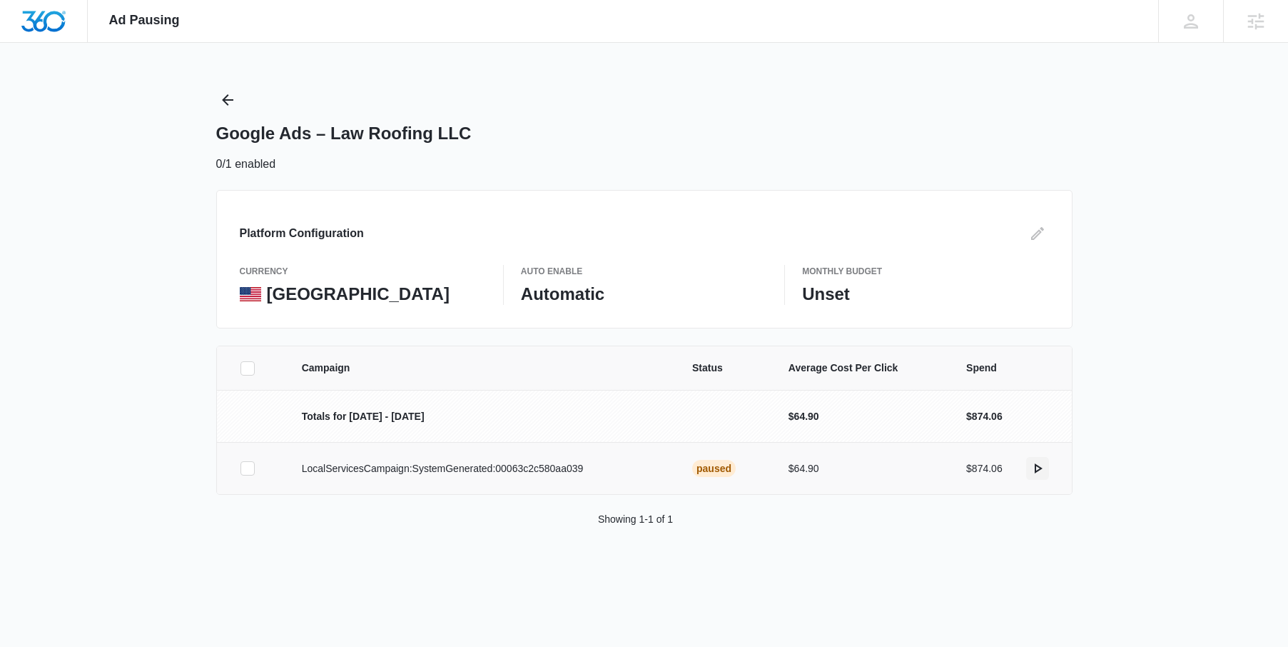
click at [1035, 463] on icon "actions.activate" at bounding box center [1037, 468] width 17 height 17
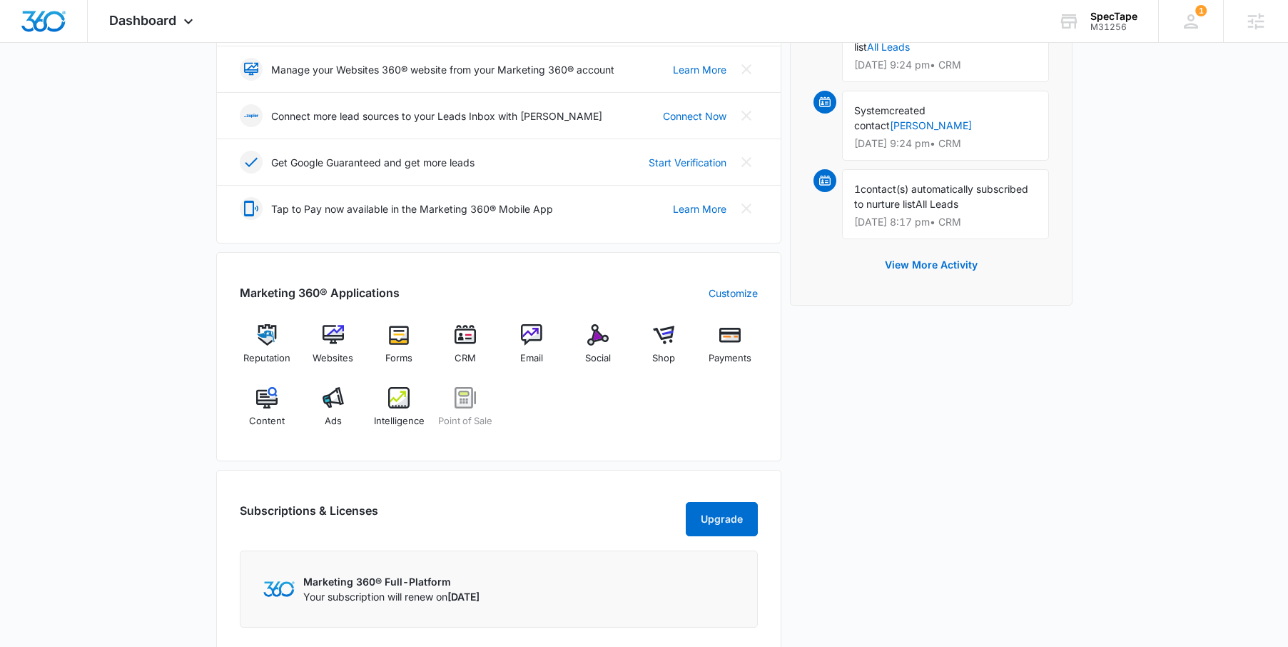
scroll to position [391, 0]
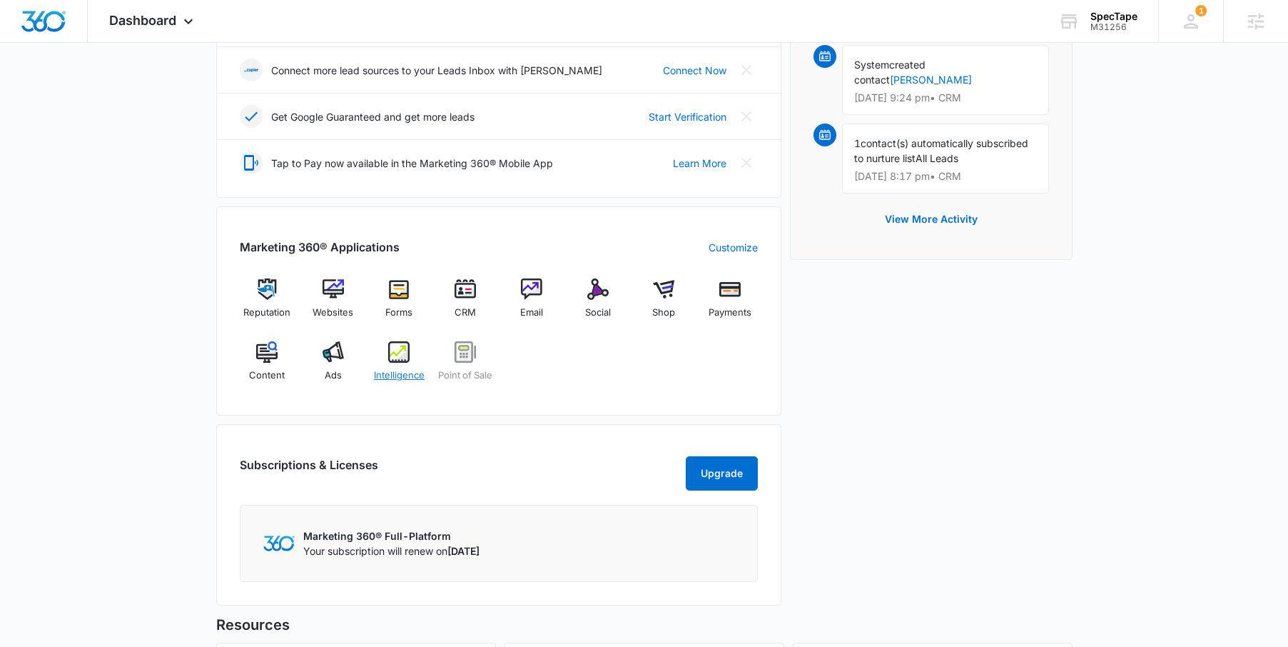
click at [384, 373] on span "Intelligence" at bounding box center [399, 375] width 51 height 14
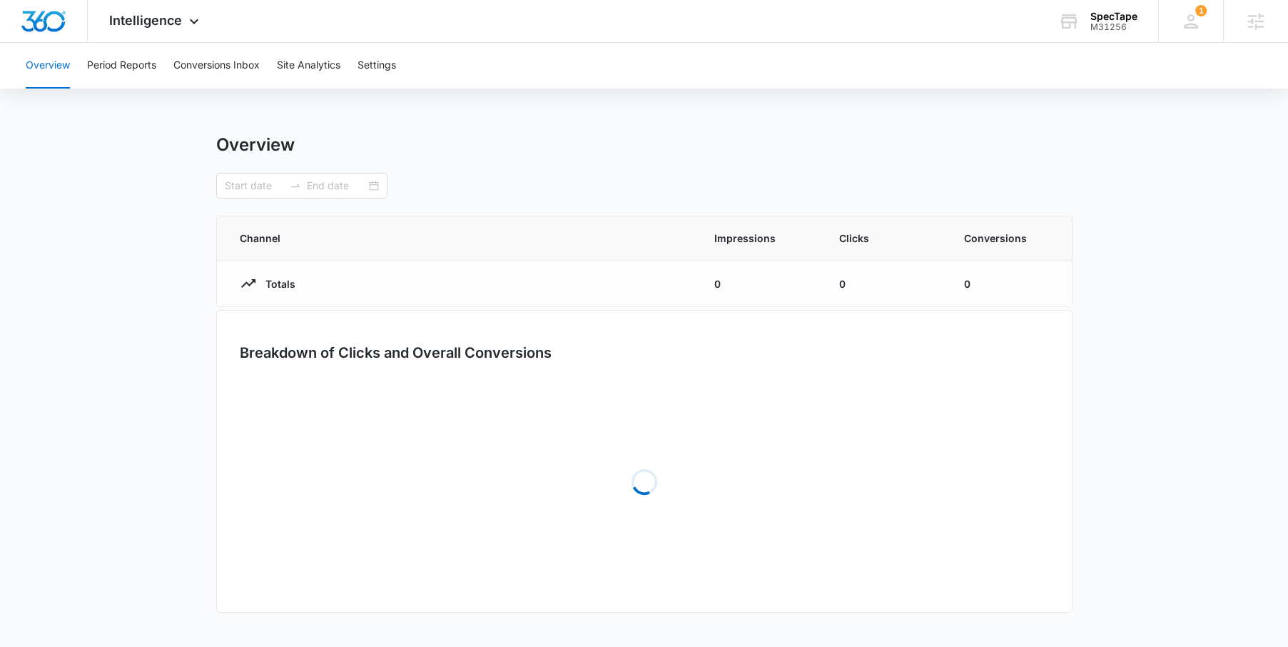
type input "08/01/2025"
type input "08/28/2025"
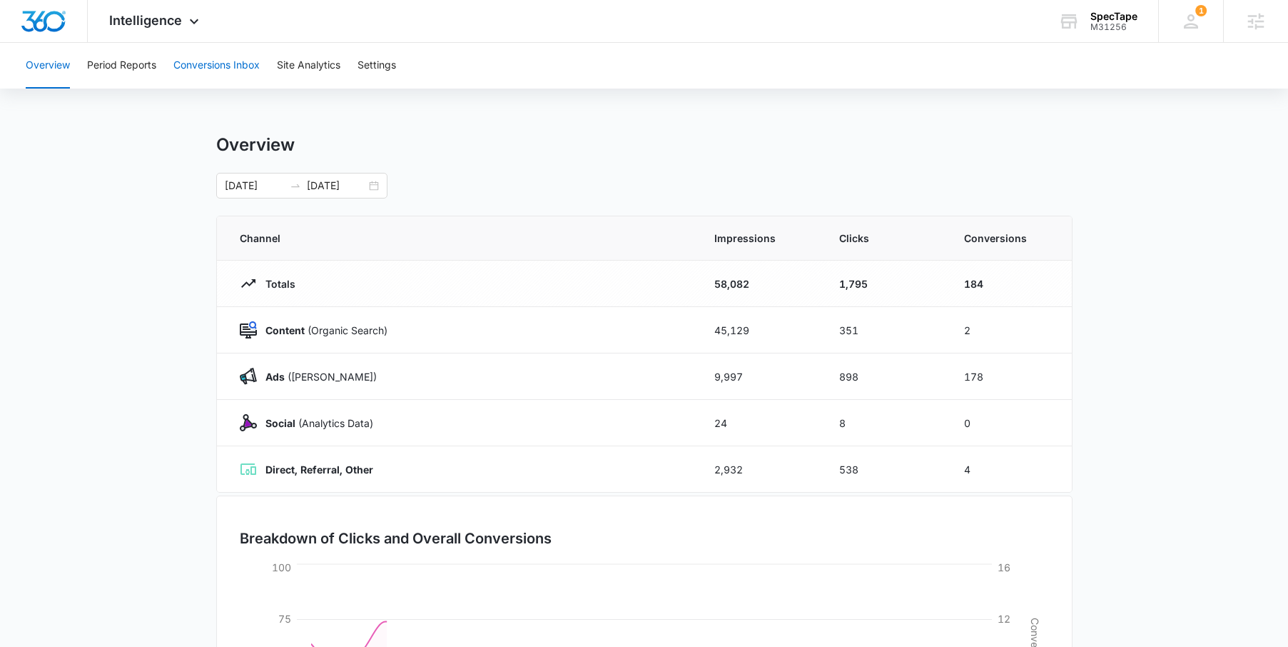
click at [218, 66] on button "Conversions Inbox" at bounding box center [216, 66] width 86 height 46
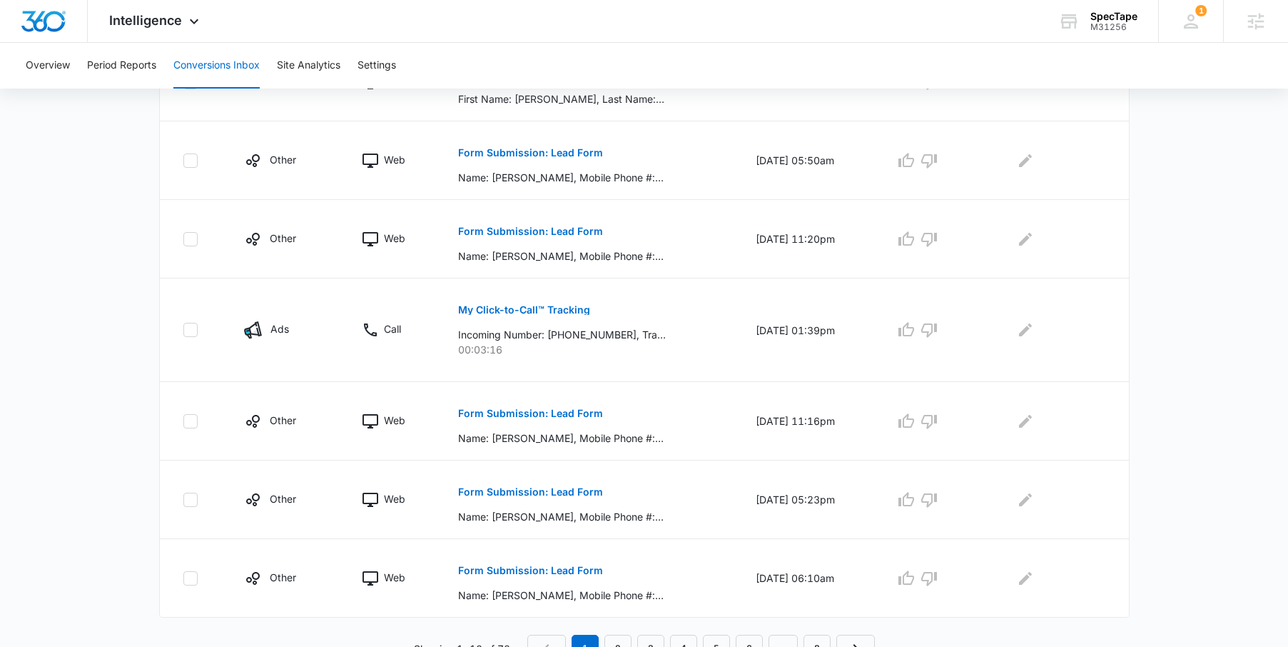
scroll to position [657, 0]
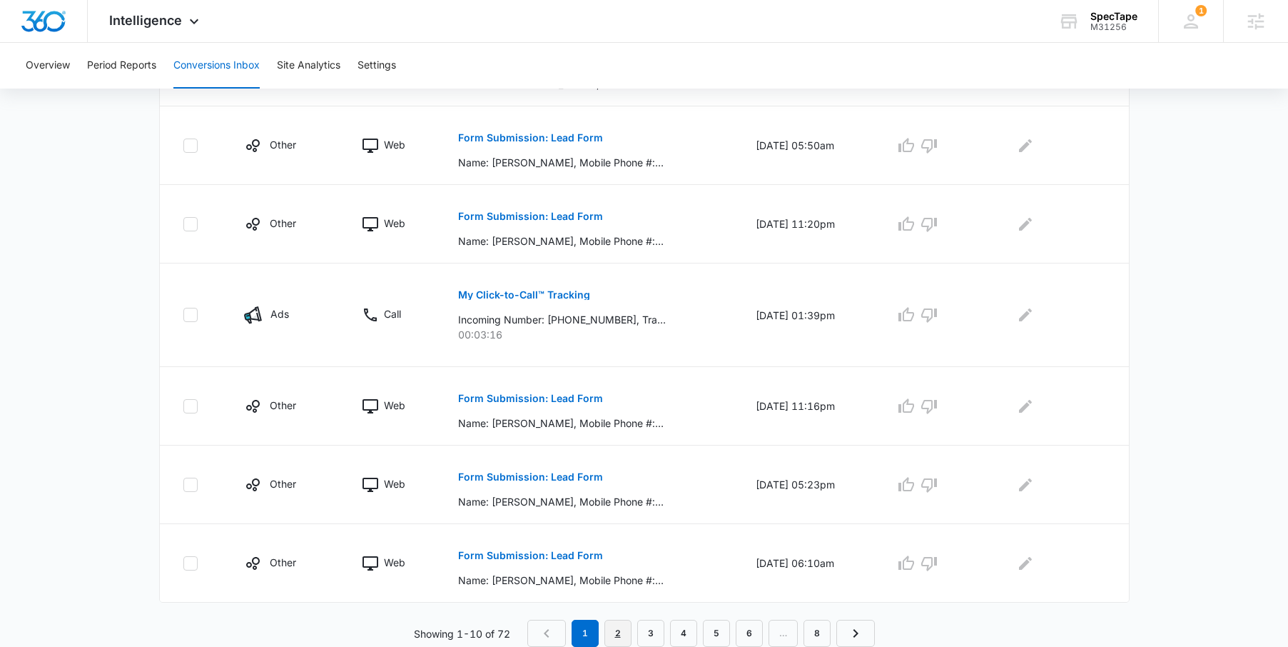
click at [622, 627] on link "2" at bounding box center [617, 632] width 27 height 27
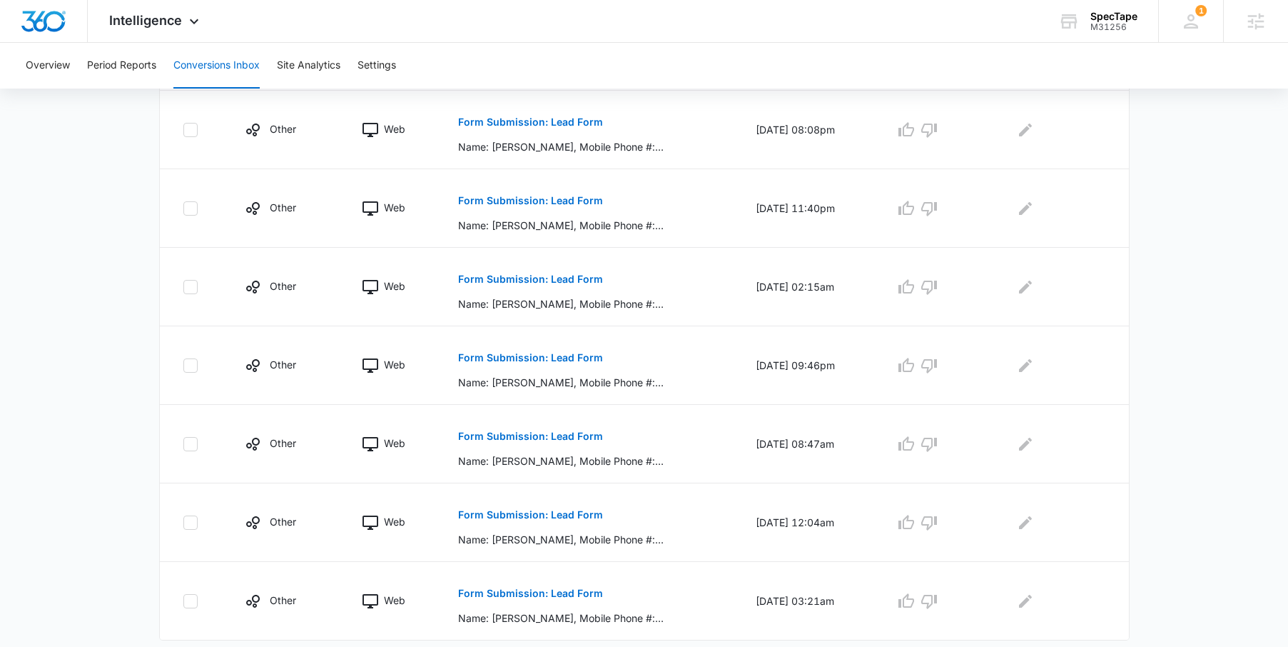
scroll to position [632, 0]
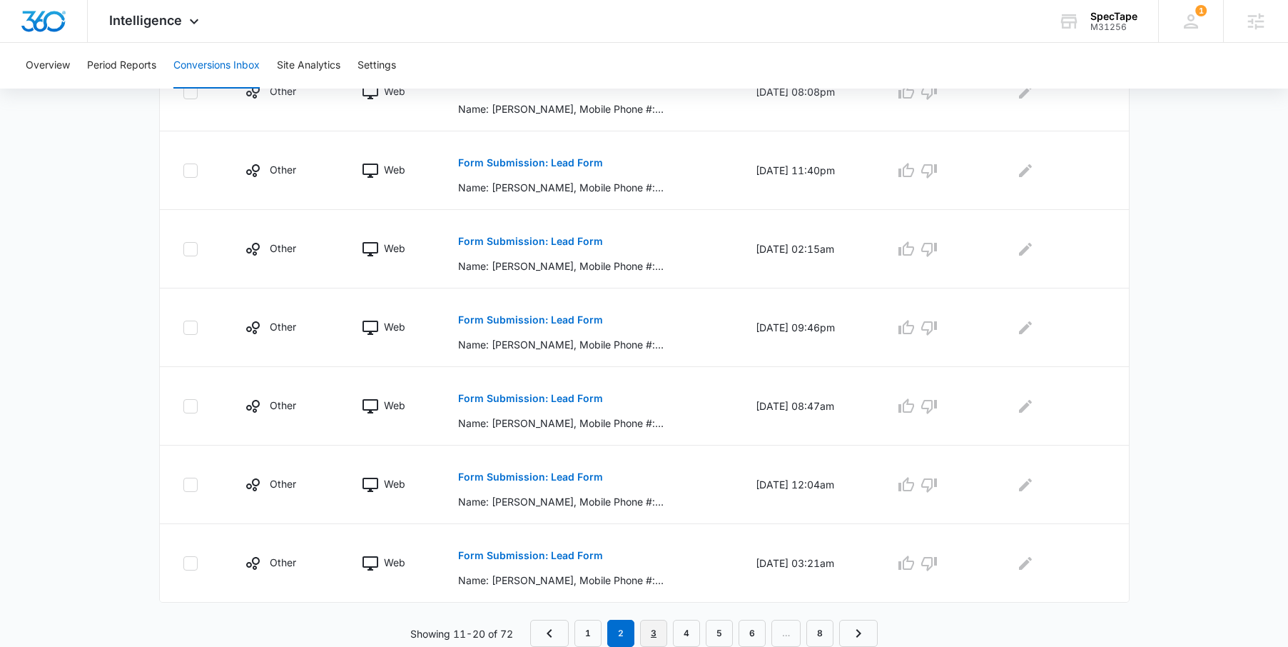
click at [662, 629] on link "3" at bounding box center [653, 632] width 27 height 27
click at [687, 636] on link "4" at bounding box center [686, 632] width 27 height 27
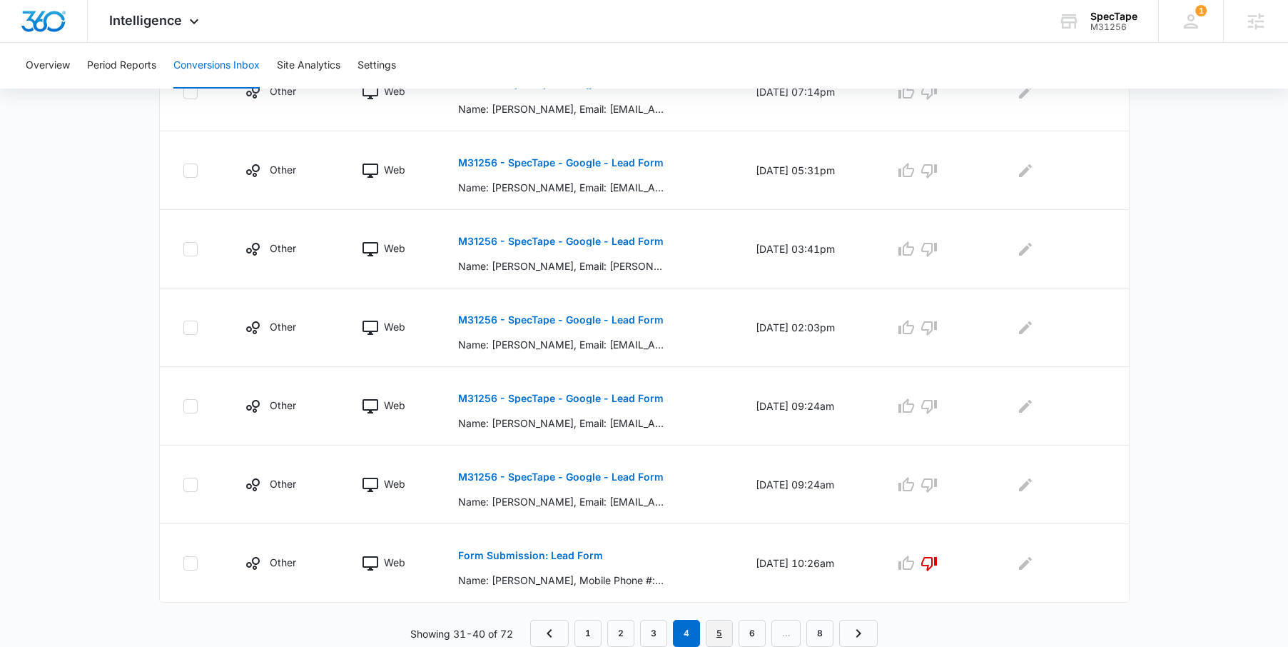
click at [714, 629] on link "5" at bounding box center [719, 632] width 27 height 27
click at [752, 627] on link "6" at bounding box center [754, 632] width 27 height 27
click at [781, 630] on link "7" at bounding box center [787, 632] width 27 height 27
click at [826, 632] on link "8" at bounding box center [819, 632] width 27 height 27
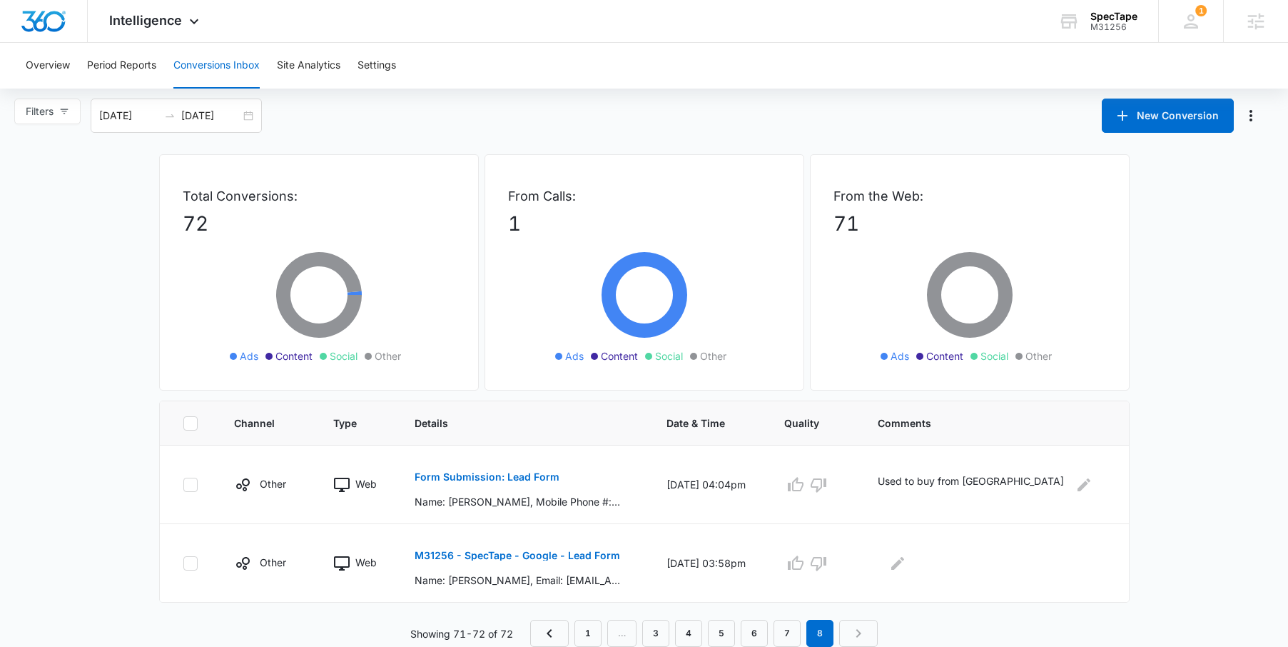
scroll to position [0, 0]
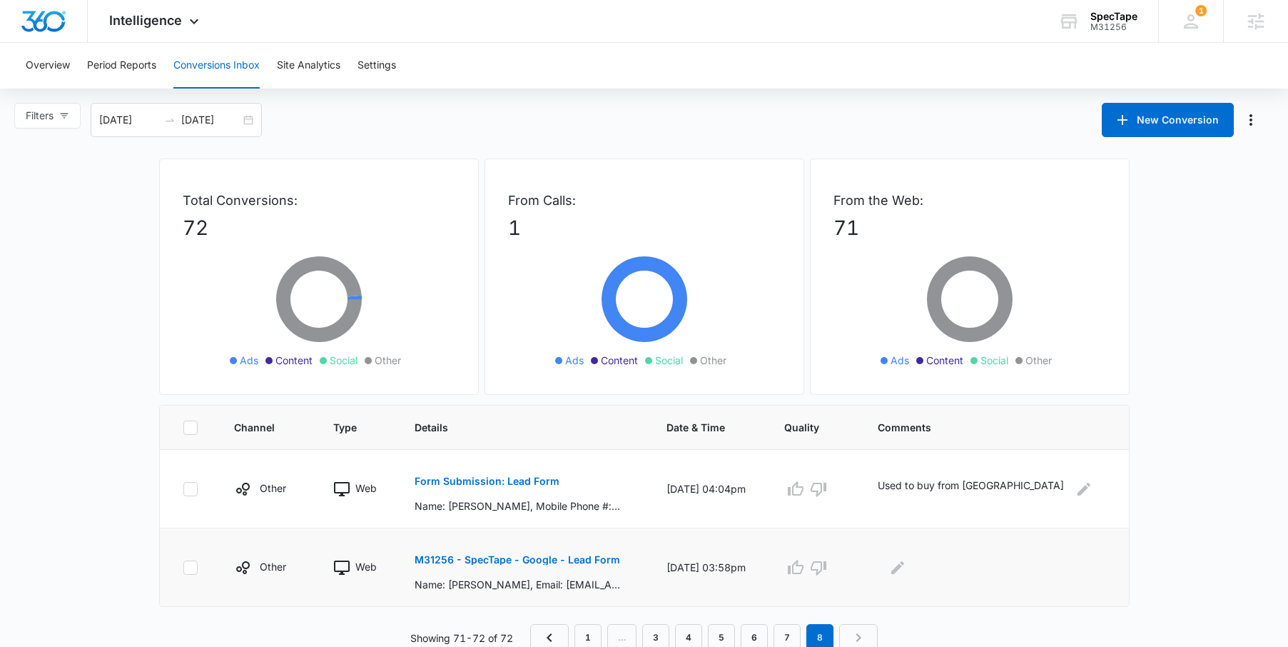
click at [534, 563] on p "M31256 - SpecTape - Google - Lead Form" at bounding box center [518, 559] width 206 height 10
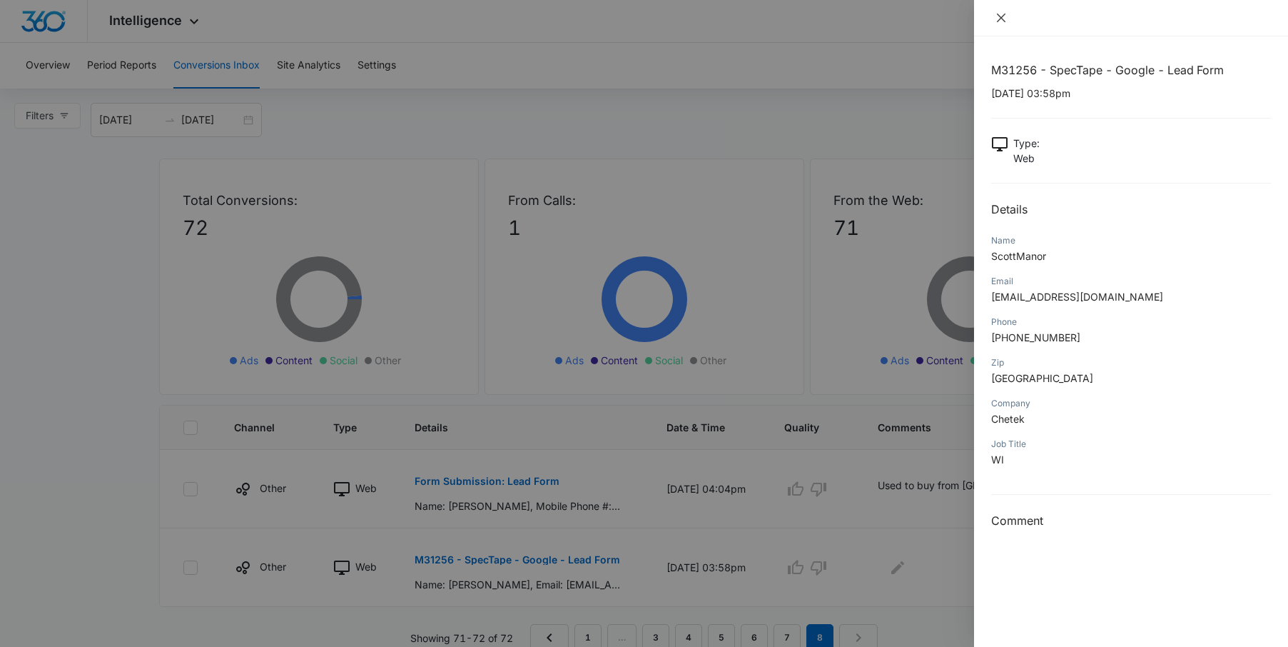
click at [1000, 13] on icon "close" at bounding box center [1000, 17] width 11 height 11
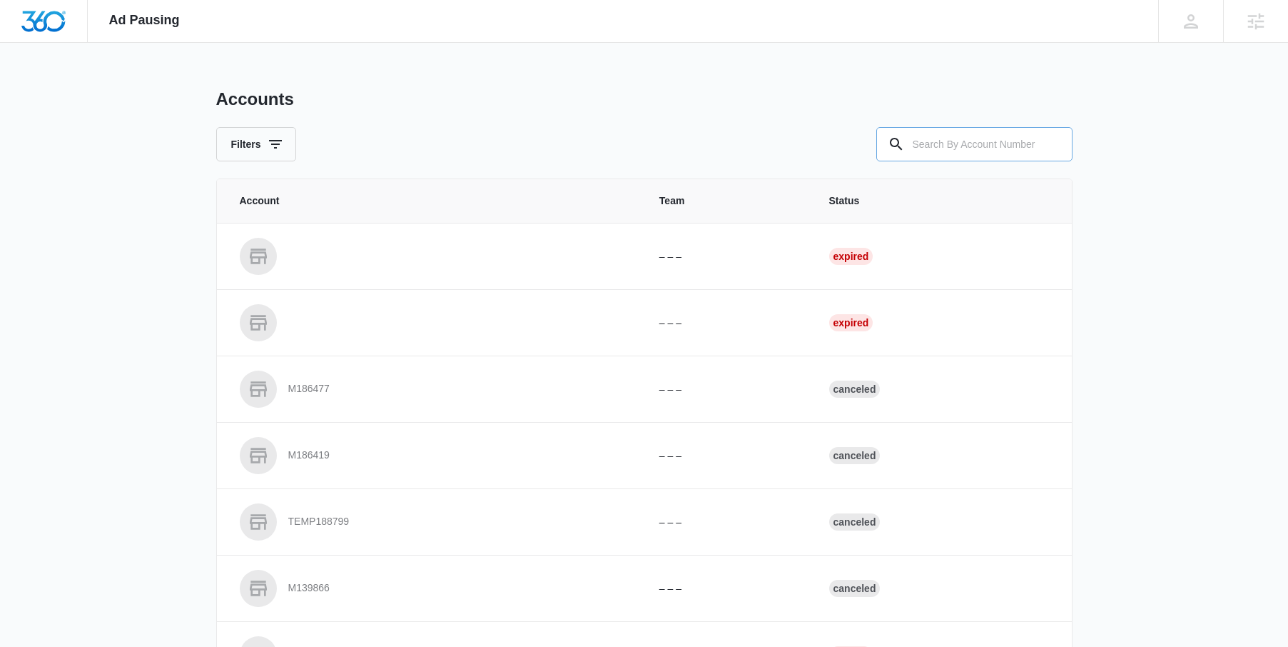
click at [951, 152] on input "text" at bounding box center [974, 144] width 196 height 34
paste input "M329497"
type input "M329497"
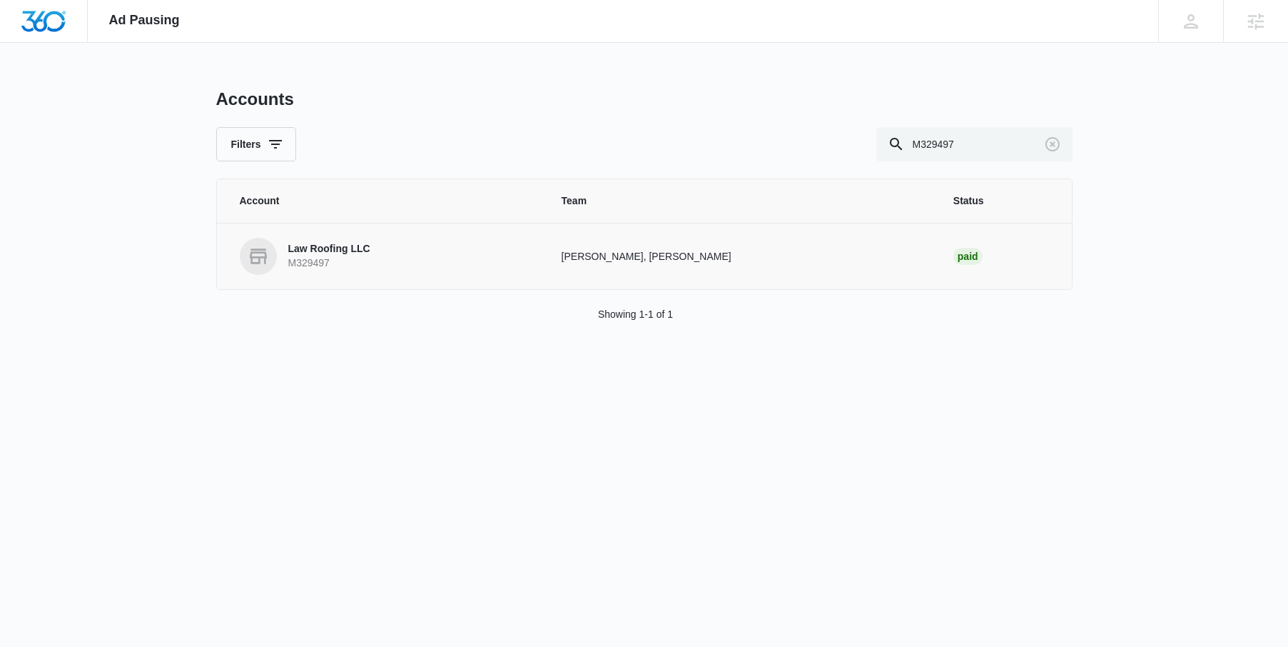
click at [389, 246] on link "Law Roofing LLC M329497" at bounding box center [384, 256] width 288 height 37
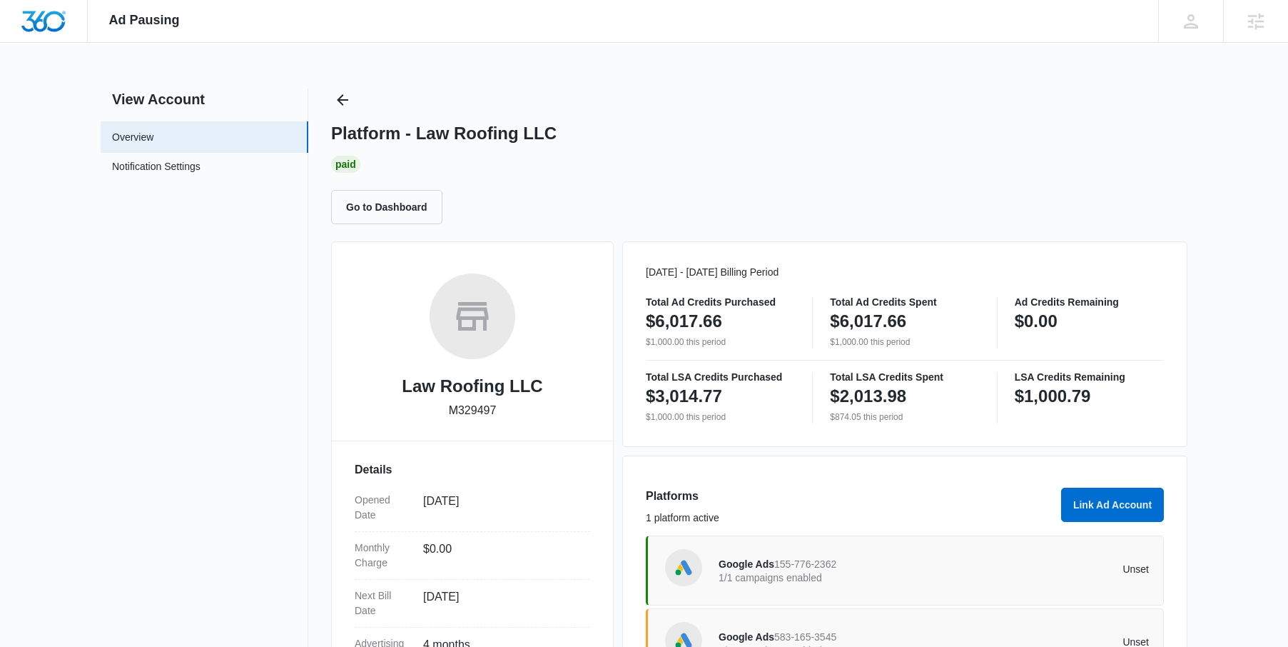
scroll to position [213, 0]
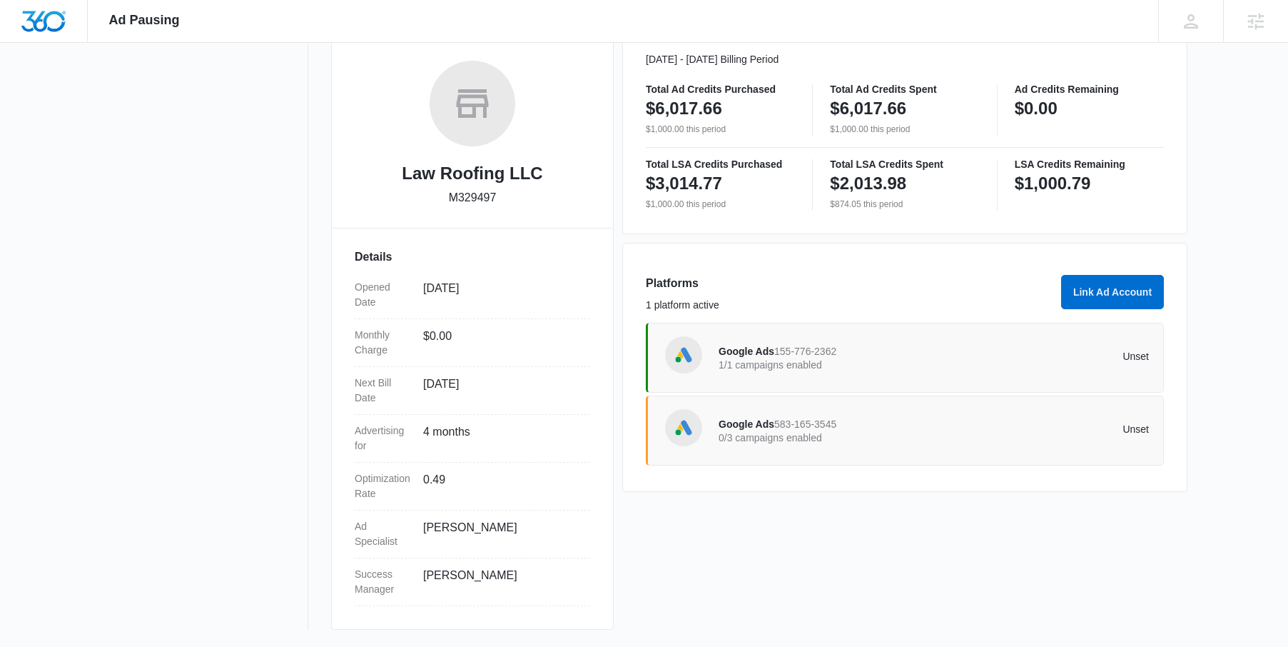
click at [840, 344] on div "Google Ads 155-776-2362 1/1 campaigns enabled" at bounding box center [827, 358] width 216 height 30
